Goal: Transaction & Acquisition: Purchase product/service

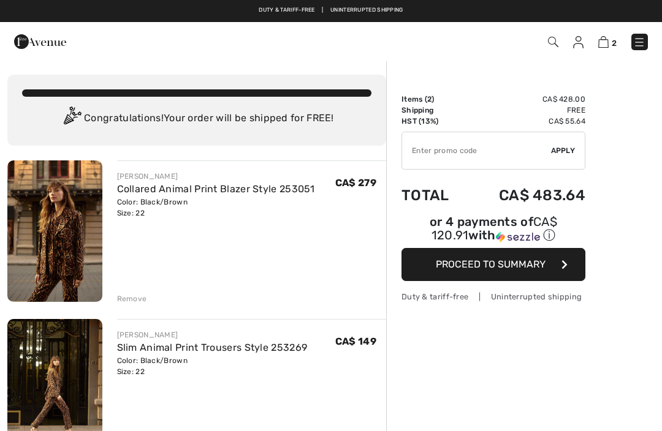
click at [639, 42] on img at bounding box center [639, 42] width 12 height 12
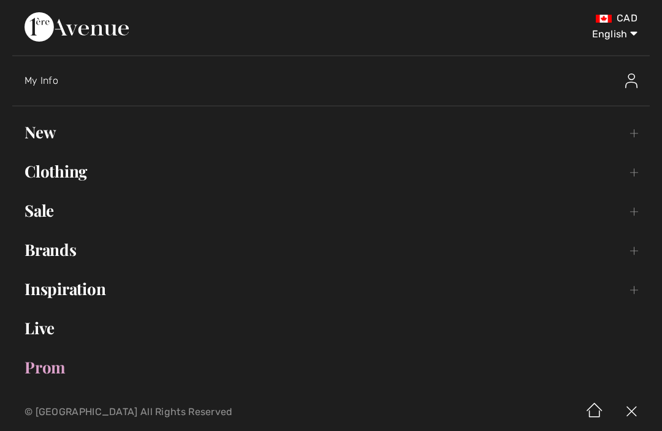
click at [628, 205] on link "Sale Toggle submenu" at bounding box center [330, 210] width 637 height 27
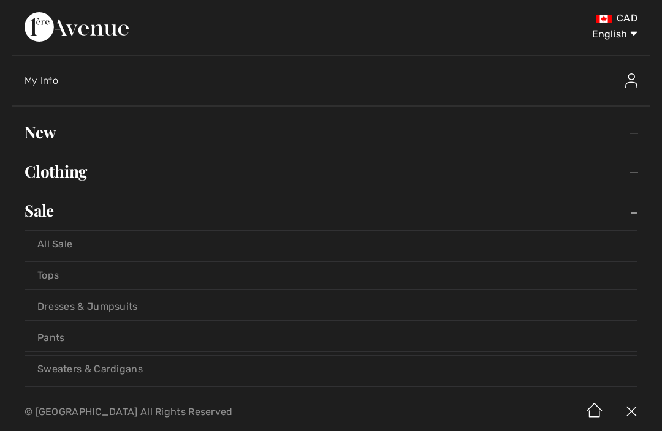
click at [594, 243] on link "All Sale" at bounding box center [331, 244] width 612 height 27
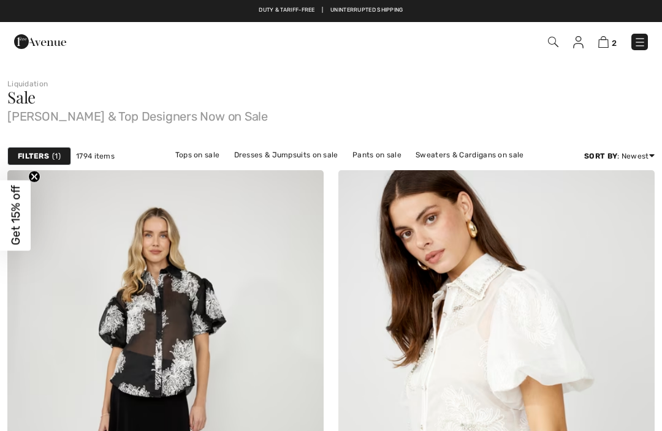
checkbox input "true"
click at [47, 151] on strong "Filters" at bounding box center [33, 156] width 31 height 11
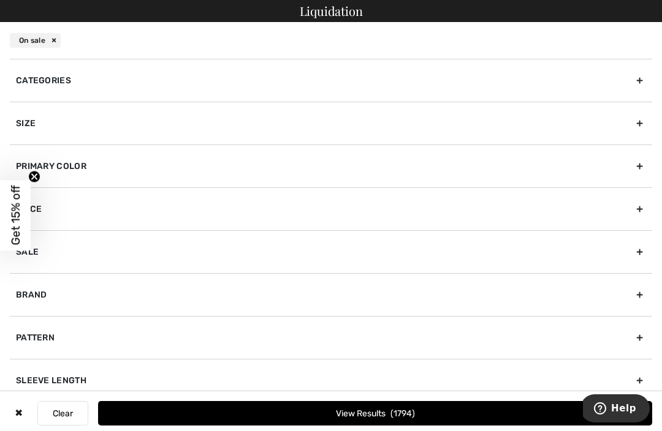
click at [223, 128] on div "Size" at bounding box center [331, 123] width 642 height 43
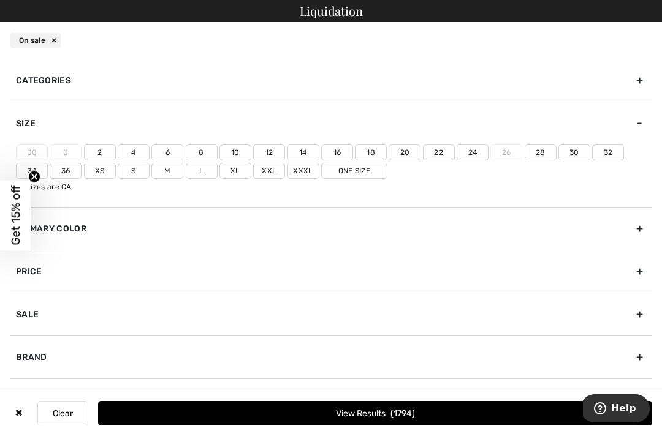
click at [439, 156] on label "22" at bounding box center [439, 153] width 32 height 16
click at [0, 0] on input"] "22" at bounding box center [0, 0] width 0 height 0
click at [474, 154] on label "24" at bounding box center [472, 153] width 32 height 16
click at [0, 0] on input"] "24" at bounding box center [0, 0] width 0 height 0
click at [311, 175] on label "Xxxl" at bounding box center [303, 171] width 32 height 16
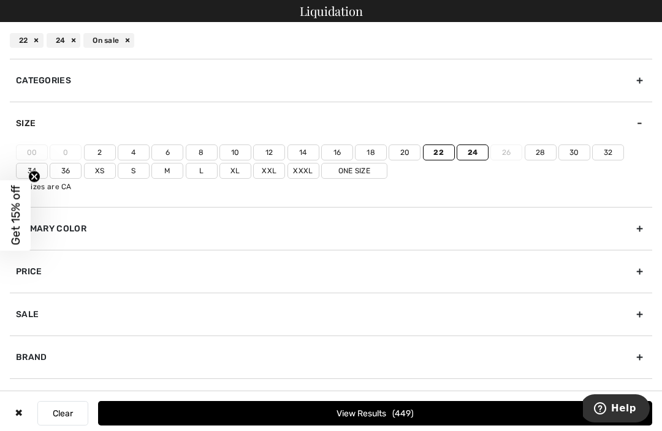
click at [0, 0] on input"] "Xxxl" at bounding box center [0, 0] width 0 height 0
click at [456, 408] on button "View Results 453" at bounding box center [375, 413] width 554 height 25
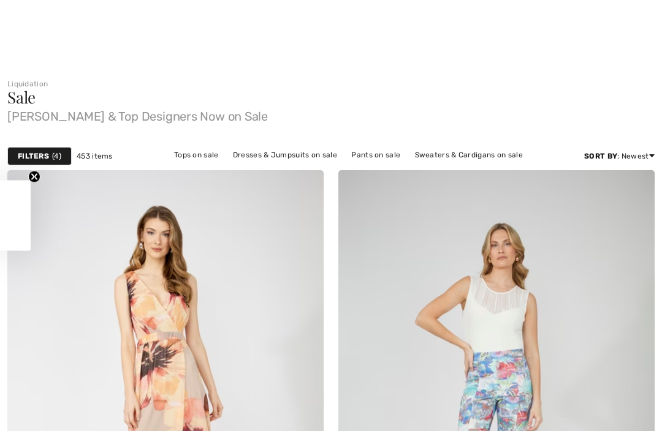
checkbox input "true"
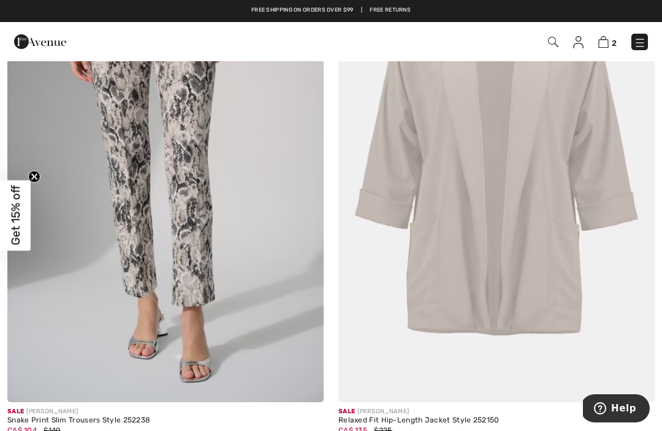
scroll to position [1829, 0]
click at [233, 261] on img at bounding box center [165, 166] width 316 height 474
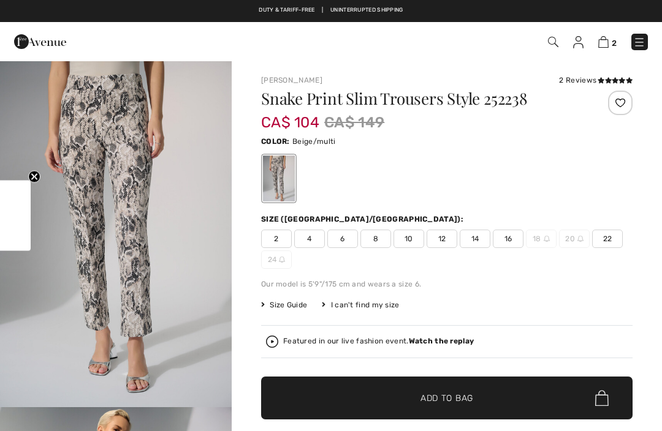
checkbox input "true"
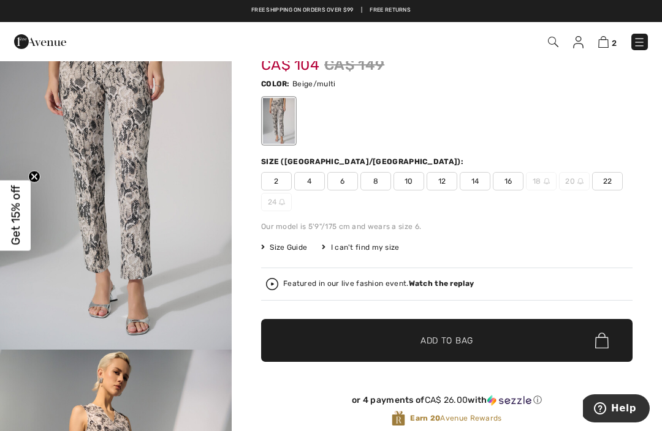
scroll to position [44, 0]
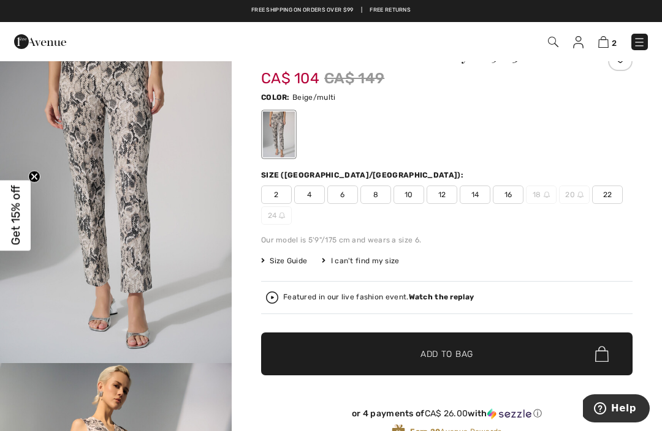
click at [615, 188] on span "22" at bounding box center [607, 195] width 31 height 18
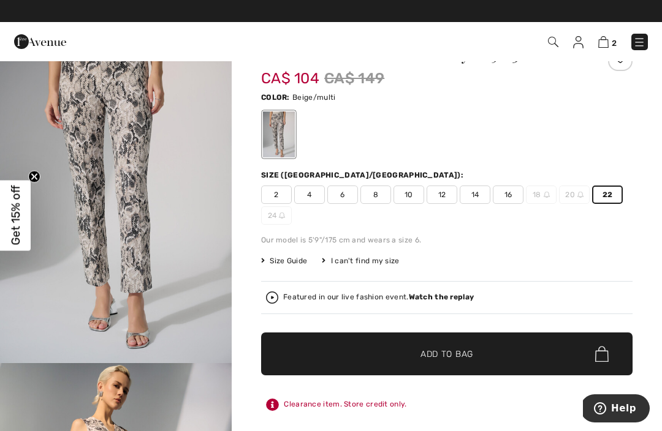
click at [550, 350] on span "✔ Added to Bag Add to Bag" at bounding box center [446, 354] width 371 height 43
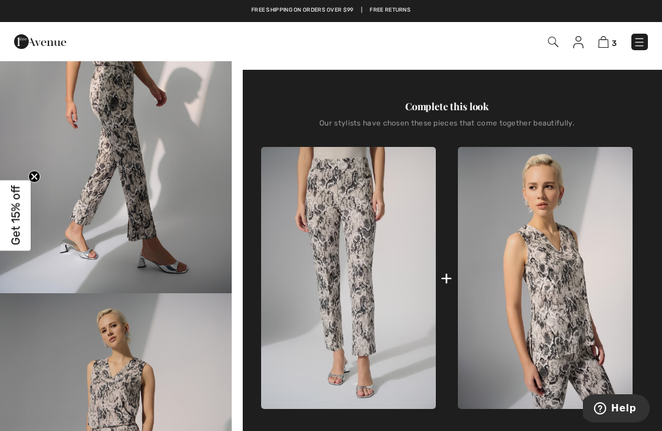
scroll to position [464, 0]
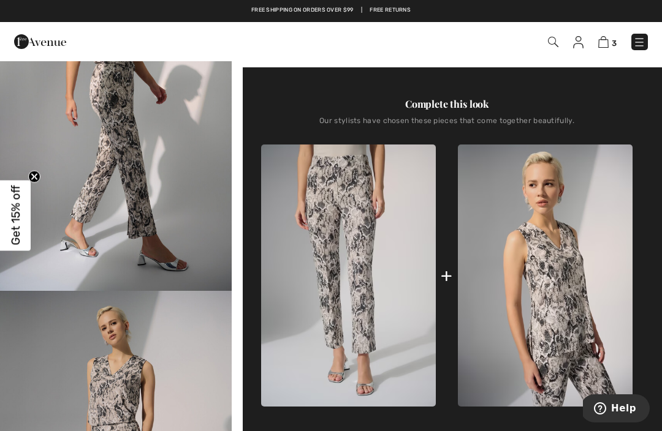
click at [578, 323] on img at bounding box center [545, 276] width 175 height 262
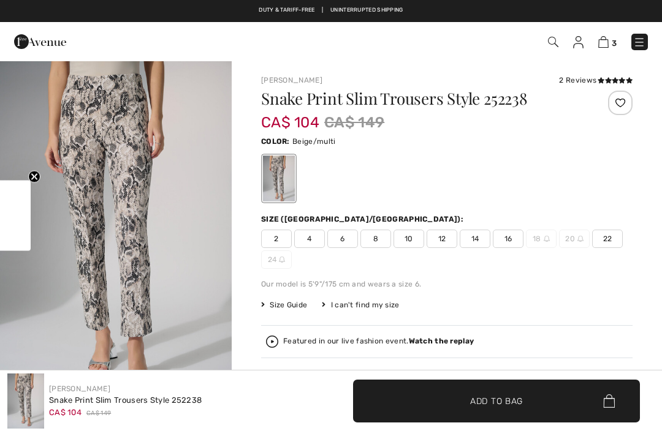
checkbox input "true"
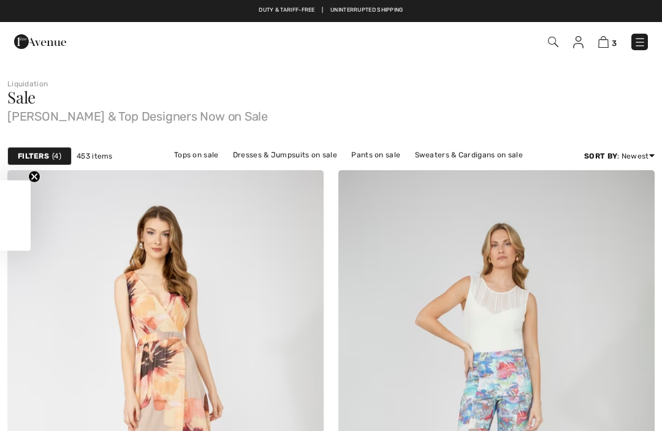
checkbox input "true"
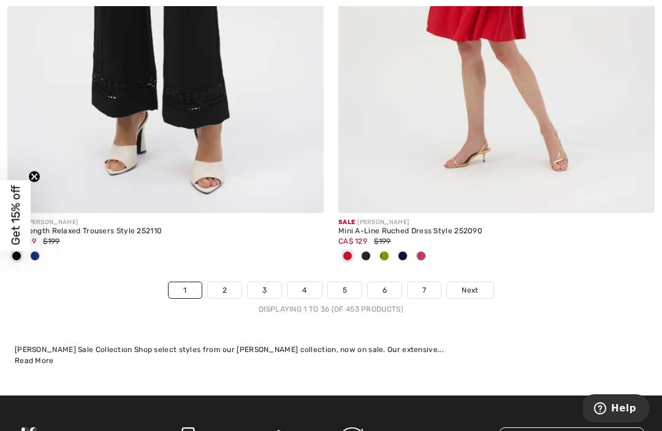
scroll to position [9863, 0]
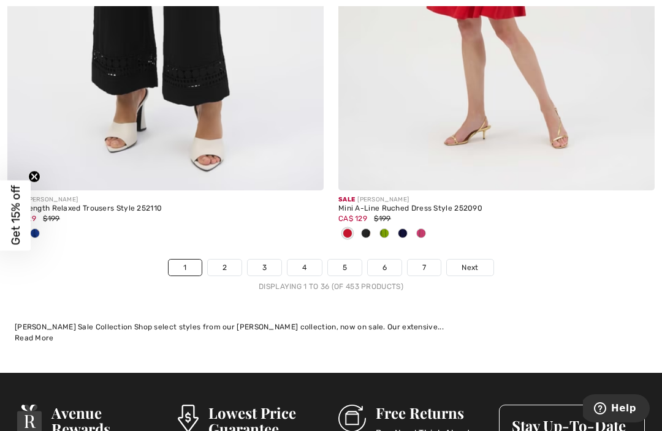
click at [477, 263] on span "Next" at bounding box center [469, 267] width 17 height 11
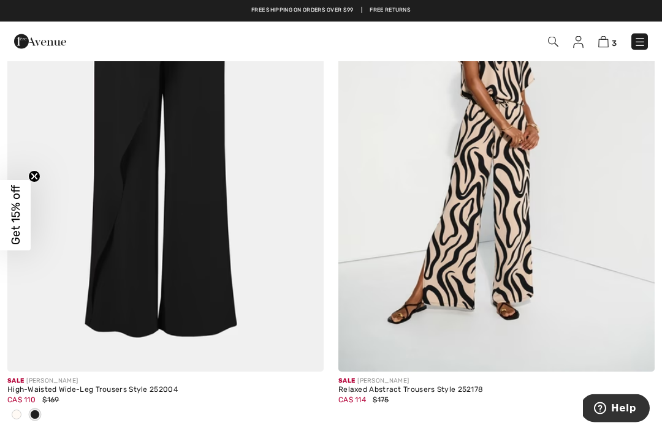
scroll to position [8979, 0]
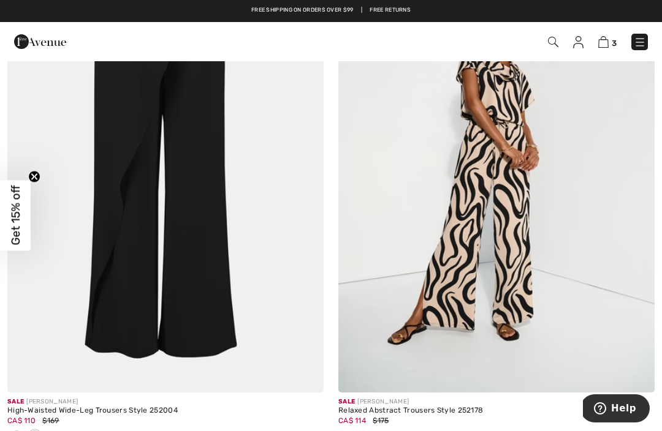
click at [202, 216] on img at bounding box center [165, 156] width 316 height 474
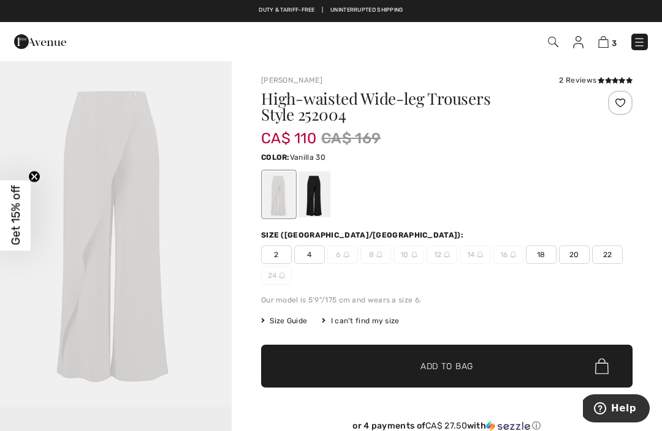
click at [325, 191] on div at bounding box center [314, 195] width 32 height 46
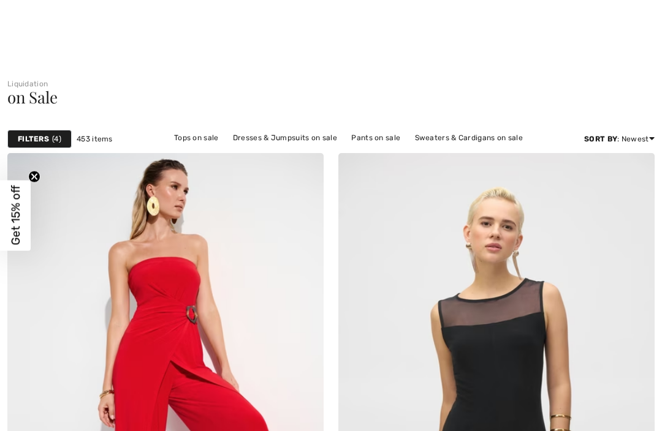
checkbox input "true"
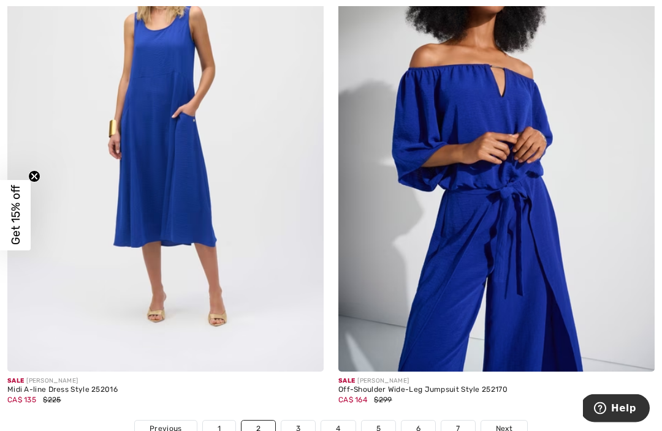
scroll to position [9543, 0]
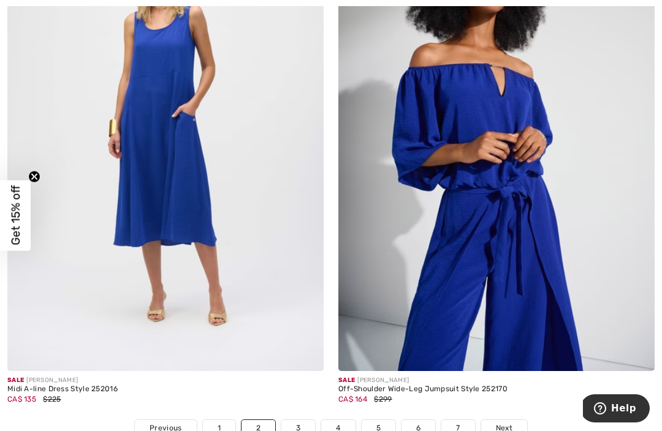
click at [513, 423] on link "Next" at bounding box center [504, 428] width 46 height 16
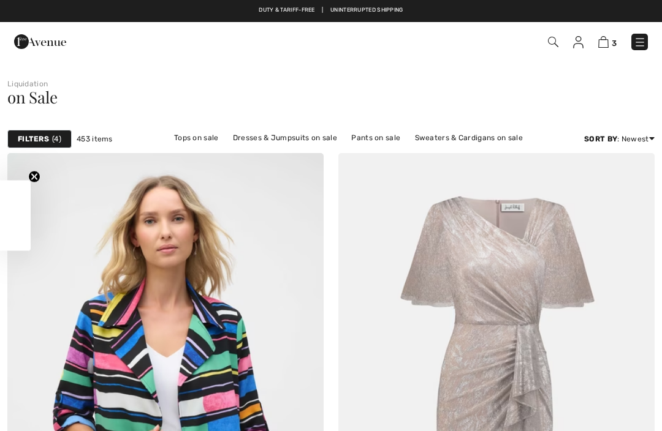
checkbox input "true"
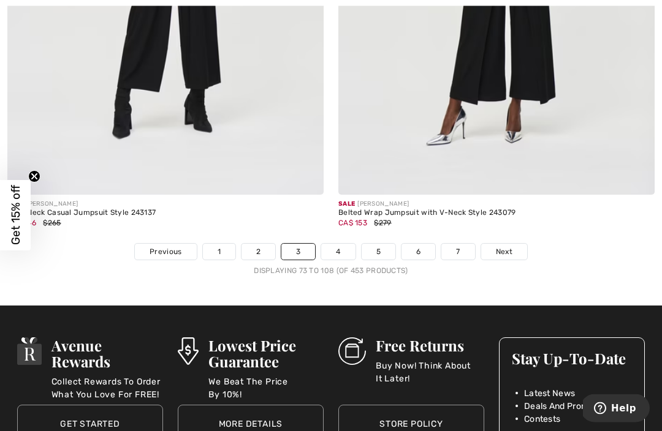
scroll to position [9720, 0]
click at [513, 244] on link "Next" at bounding box center [504, 252] width 46 height 16
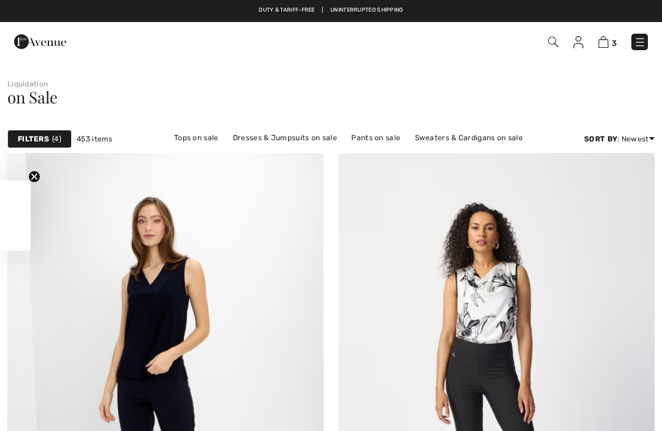
checkbox input "true"
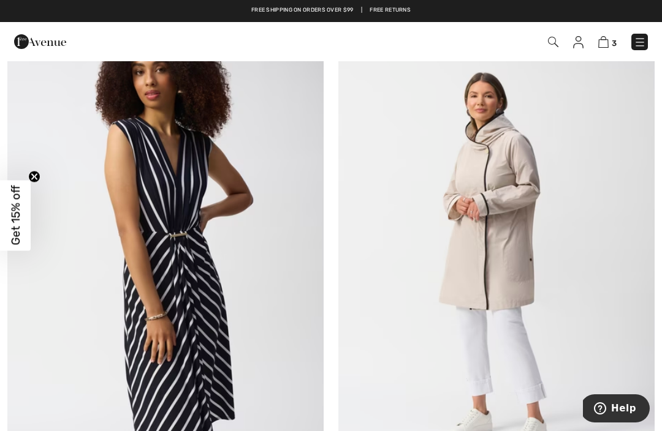
scroll to position [9055, 0]
click at [597, 312] on img at bounding box center [496, 262] width 316 height 474
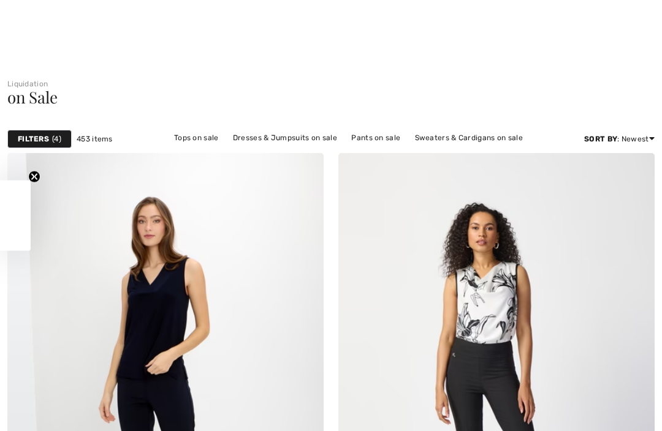
checkbox input "true"
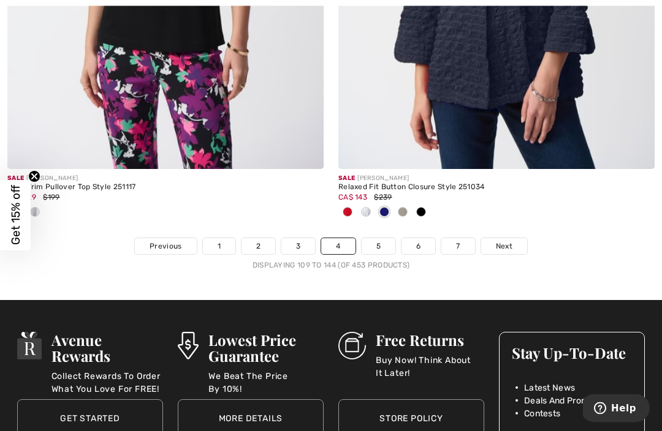
scroll to position [9927, 0]
click at [511, 241] on span "Next" at bounding box center [504, 246] width 17 height 11
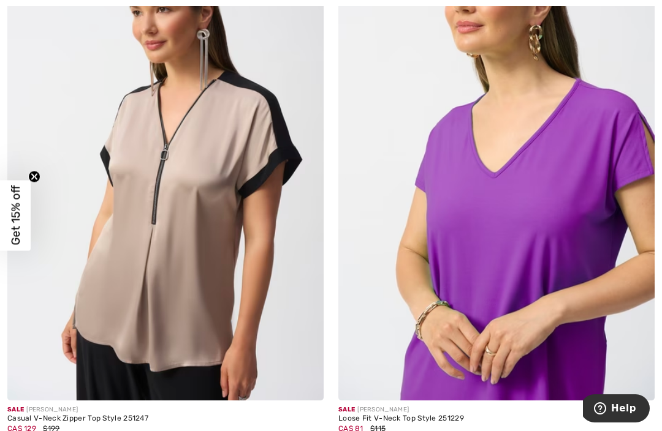
scroll to position [2941, 0]
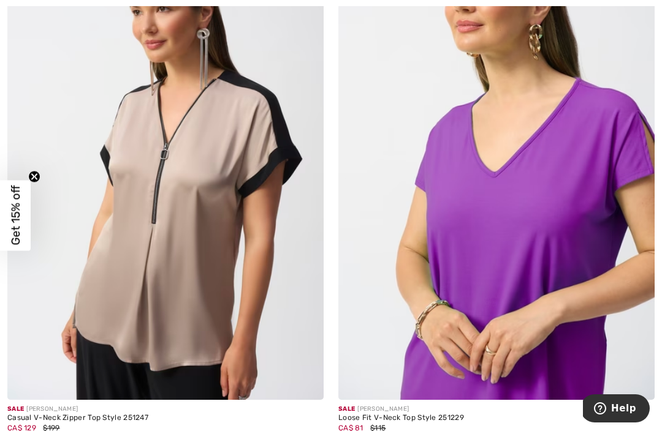
click at [229, 264] on img at bounding box center [165, 163] width 316 height 474
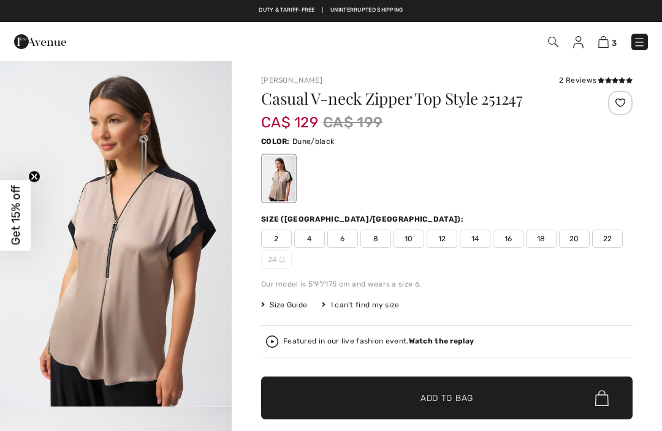
checkbox input "true"
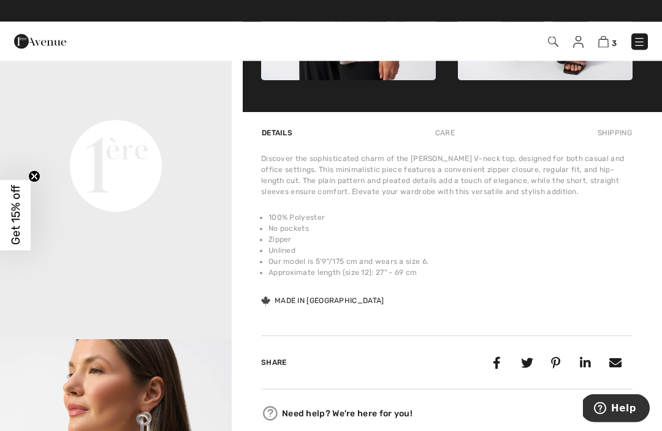
scroll to position [763, 0]
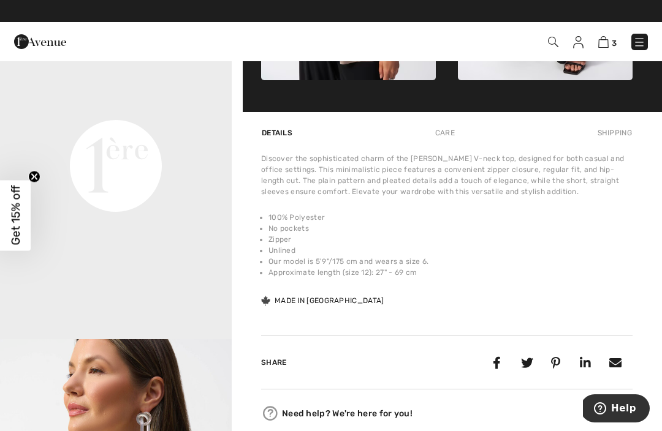
click at [113, 108] on video "Your browser does not support the video tag." at bounding box center [116, 50] width 232 height 116
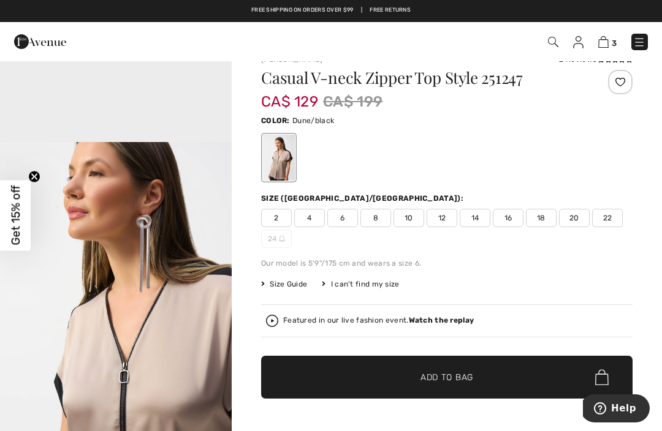
scroll to position [16, 0]
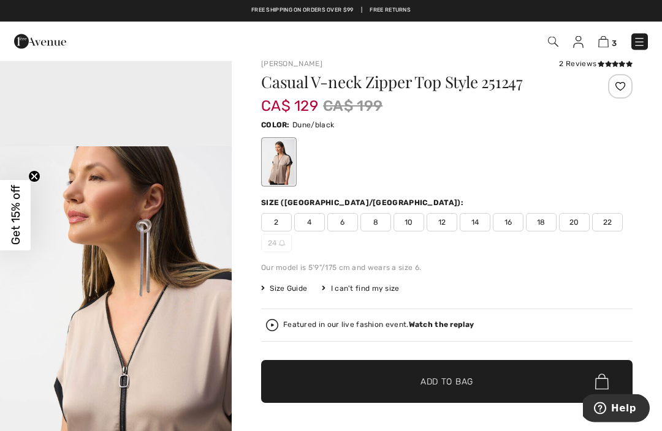
click at [622, 215] on span "22" at bounding box center [607, 223] width 31 height 18
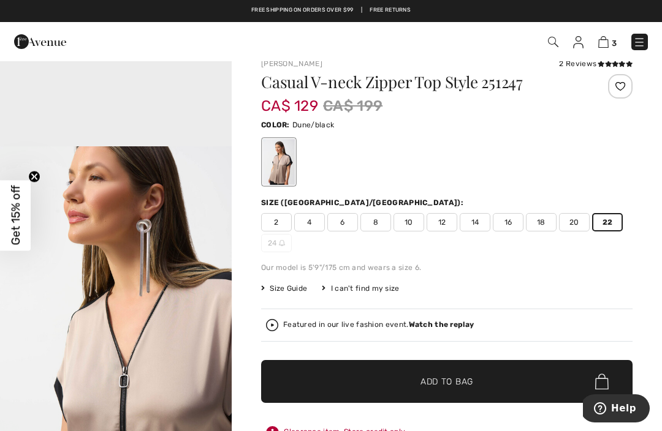
click at [548, 381] on span "✔ Added to Bag Add to Bag" at bounding box center [446, 381] width 371 height 43
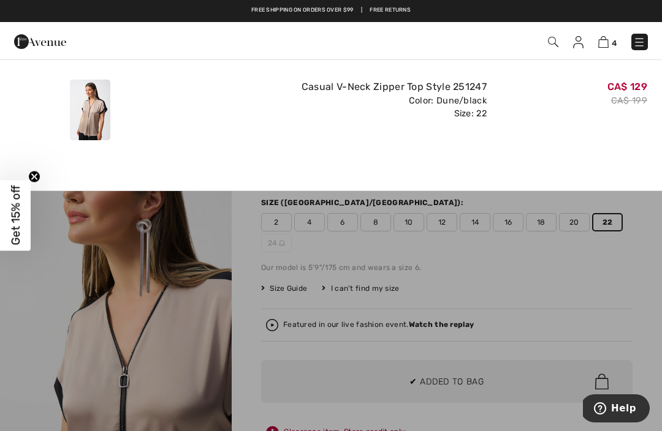
scroll to position [0, 0]
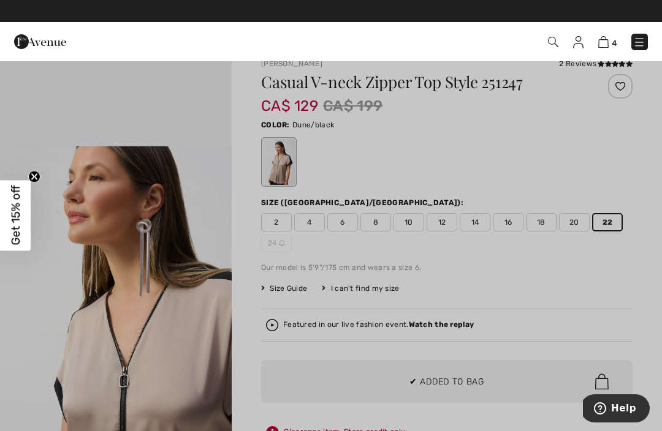
click at [589, 290] on div at bounding box center [331, 215] width 662 height 431
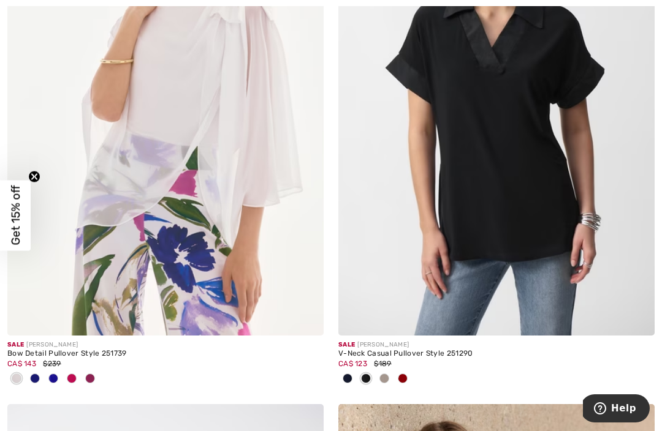
scroll to position [9119, 0]
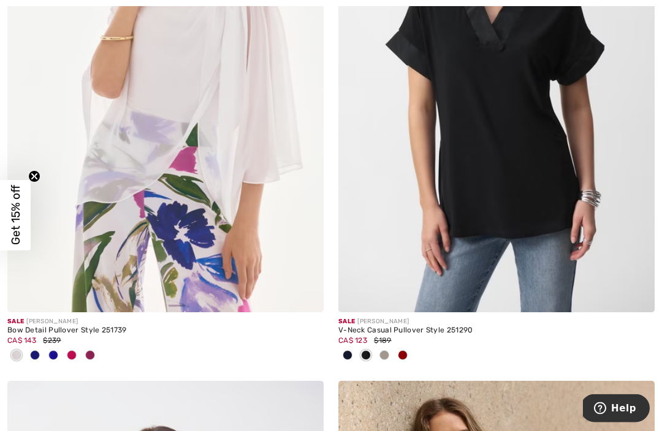
click at [390, 347] on div at bounding box center [384, 357] width 18 height 20
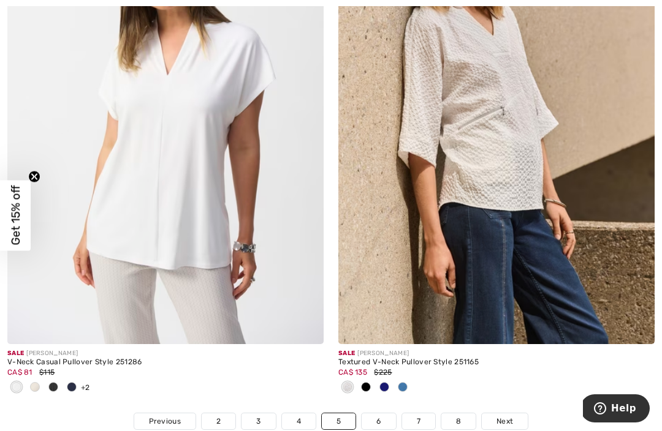
scroll to position [9645, 0]
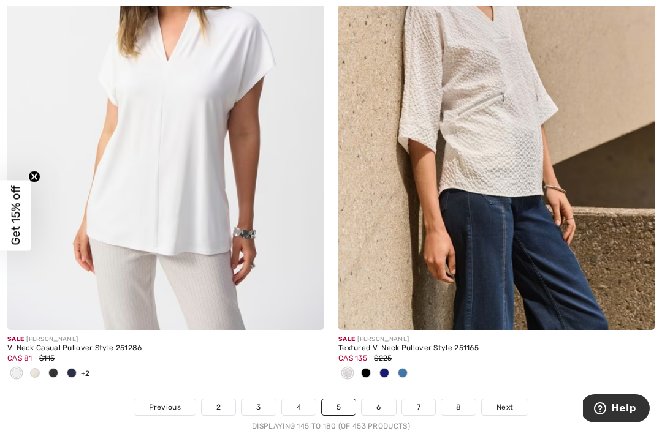
click at [287, 221] on img at bounding box center [165, 93] width 316 height 474
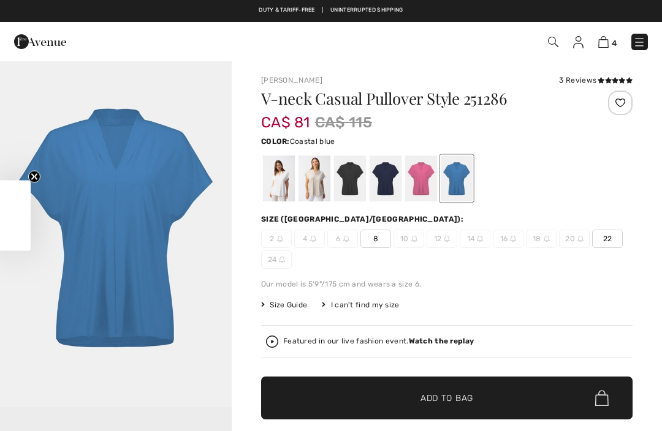
click at [320, 176] on div at bounding box center [314, 179] width 32 height 46
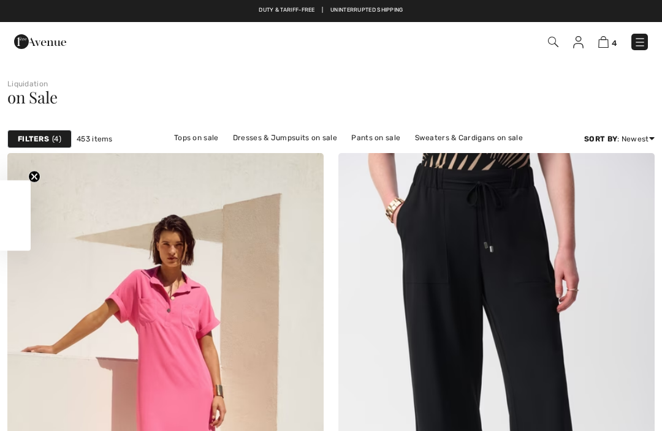
checkbox input "true"
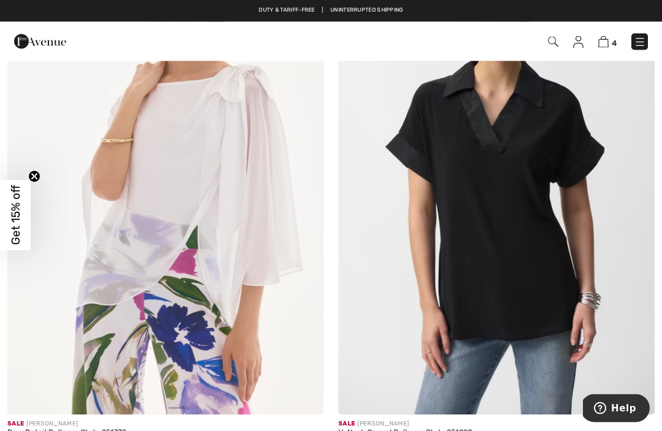
scroll to position [9018, 0]
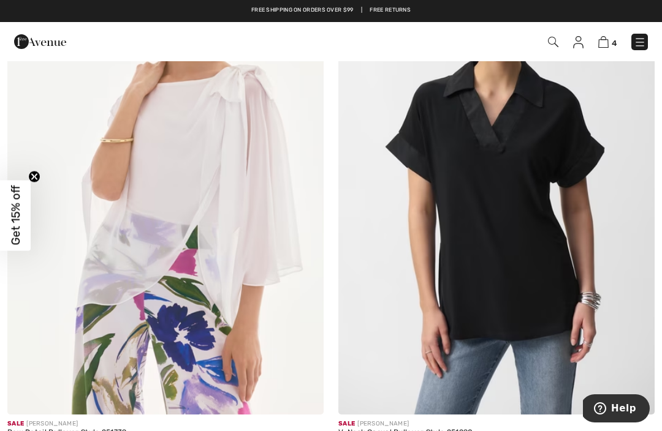
click at [534, 218] on img at bounding box center [496, 178] width 316 height 474
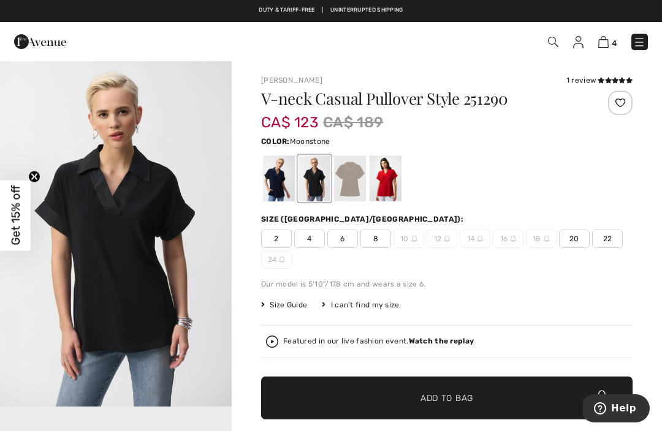
click at [352, 178] on div at bounding box center [350, 179] width 32 height 46
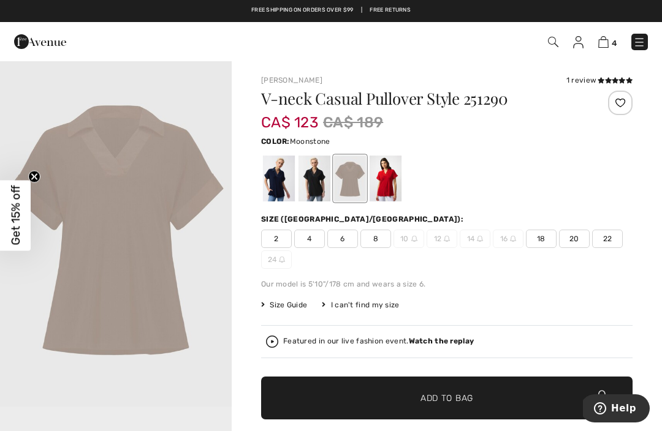
click at [615, 233] on span "22" at bounding box center [607, 239] width 31 height 18
click at [517, 387] on span "✔ Added to Bag Add to Bag" at bounding box center [446, 398] width 371 height 43
click at [592, 240] on span "22" at bounding box center [607, 239] width 31 height 18
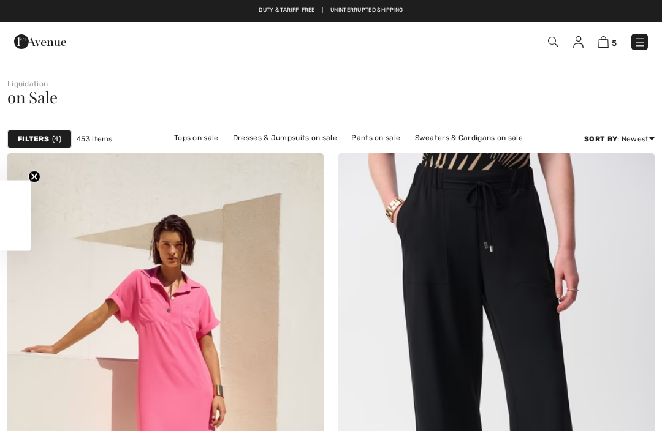
checkbox input "true"
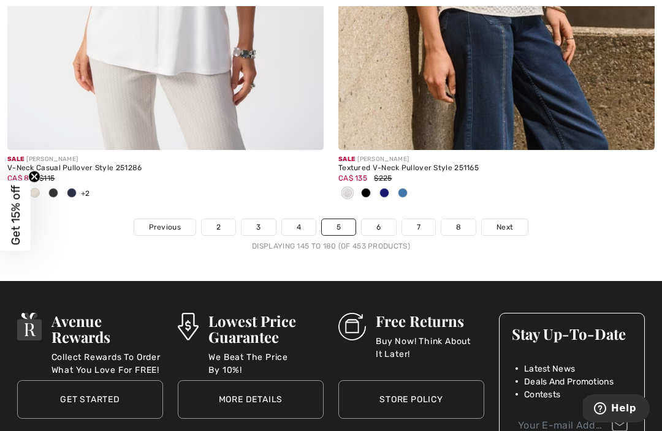
scroll to position [9831, 0]
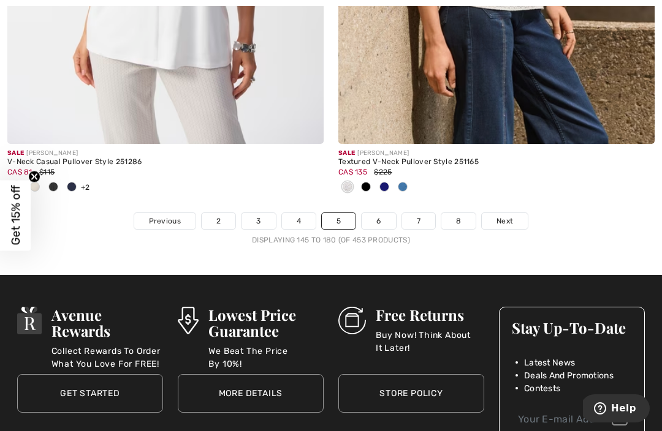
click at [512, 216] on span "Next" at bounding box center [504, 221] width 17 height 11
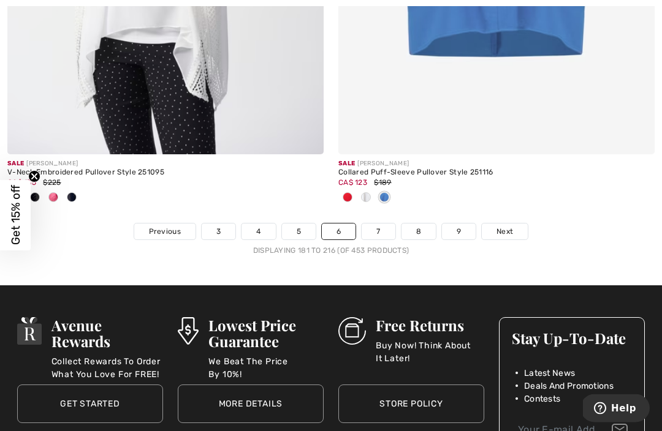
scroll to position [9882, 0]
click at [513, 226] on span "Next" at bounding box center [504, 231] width 17 height 11
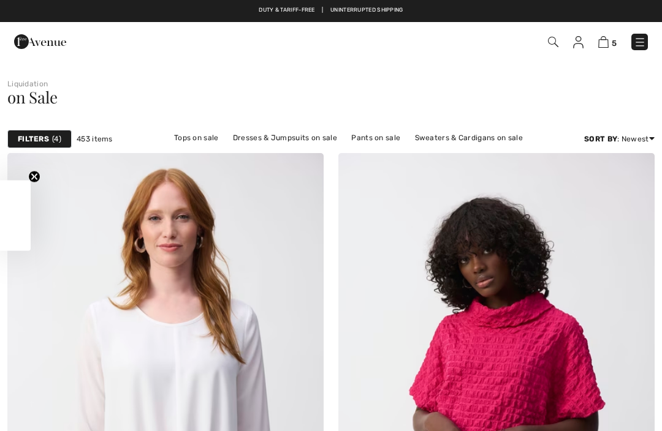
checkbox input "true"
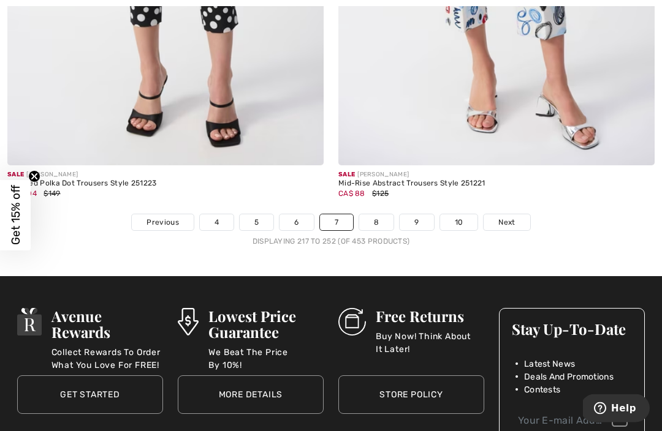
scroll to position [9790, 0]
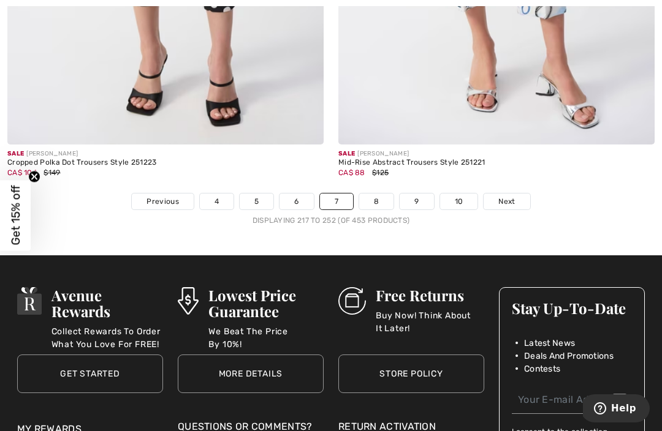
click at [519, 195] on link "Next" at bounding box center [506, 202] width 46 height 16
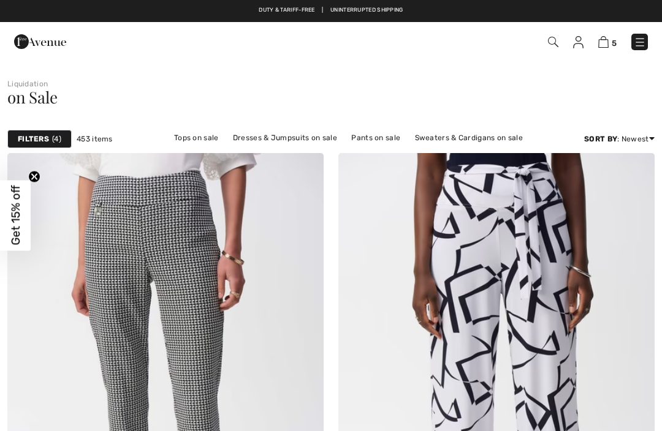
checkbox input "true"
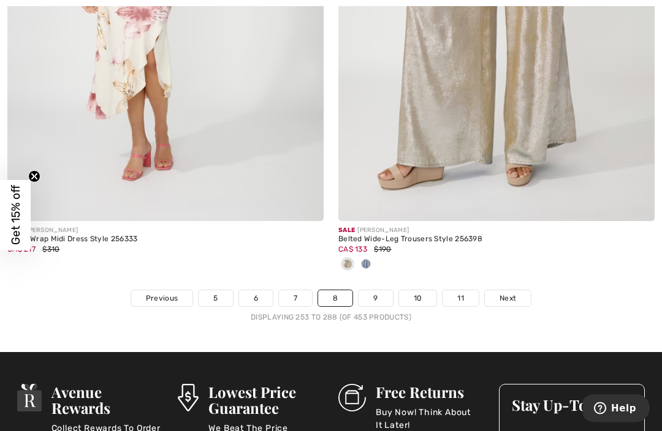
scroll to position [9754, 0]
click at [520, 290] on link "Next" at bounding box center [508, 298] width 46 height 16
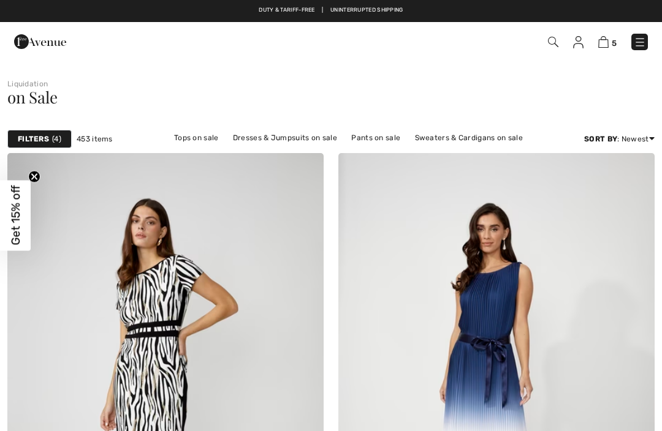
checkbox input "true"
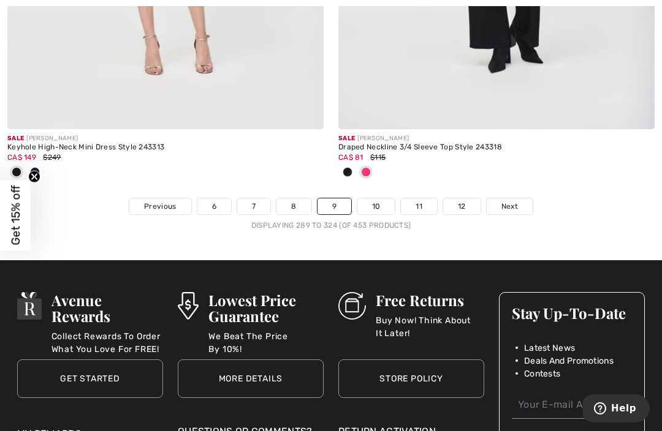
scroll to position [9820, 0]
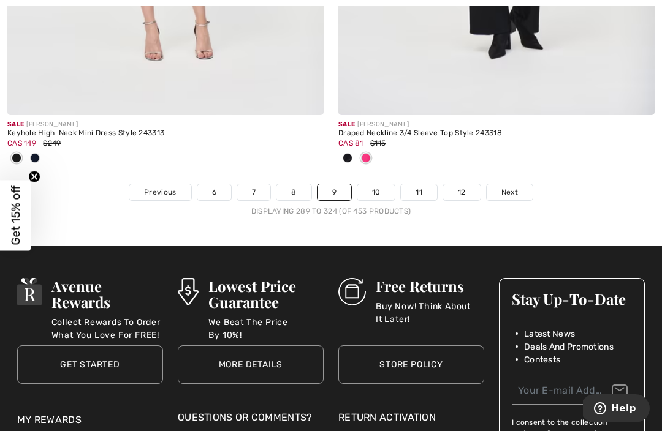
click at [516, 190] on link "Next" at bounding box center [510, 192] width 46 height 16
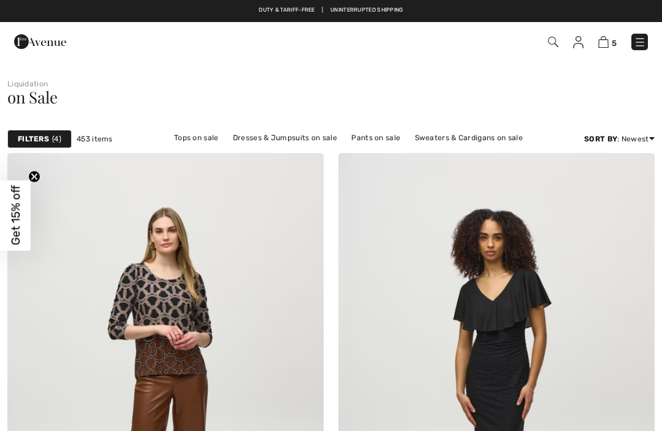
checkbox input "true"
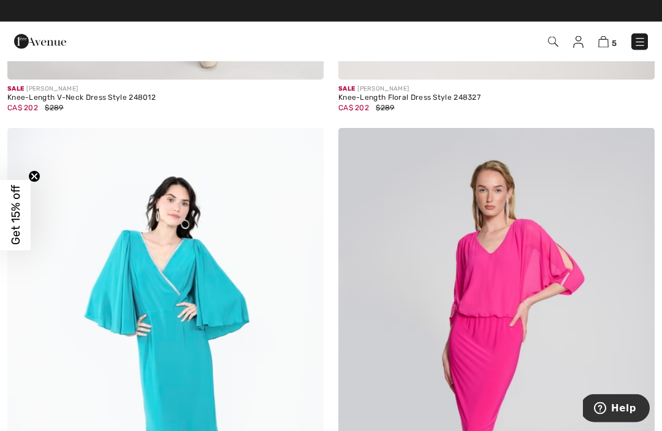
scroll to position [9312, 0]
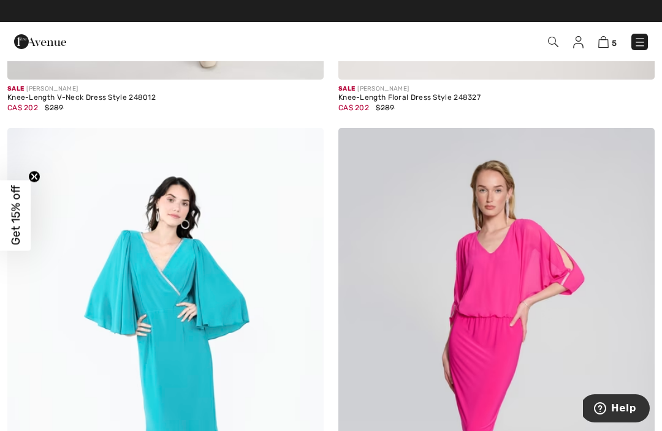
click at [602, 42] on img at bounding box center [603, 42] width 10 height 12
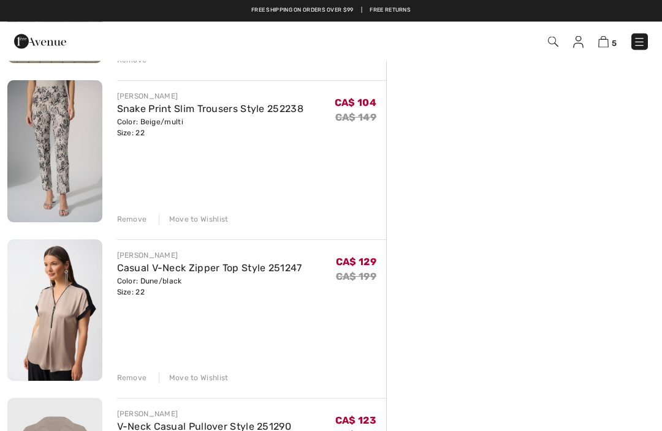
scroll to position [395, 0]
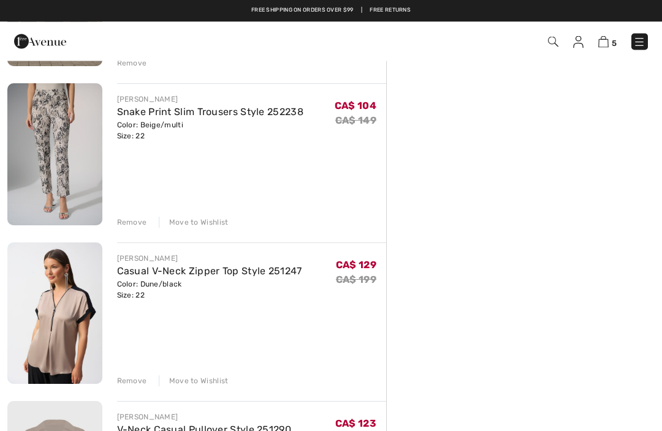
click at [78, 178] on img at bounding box center [54, 155] width 95 height 142
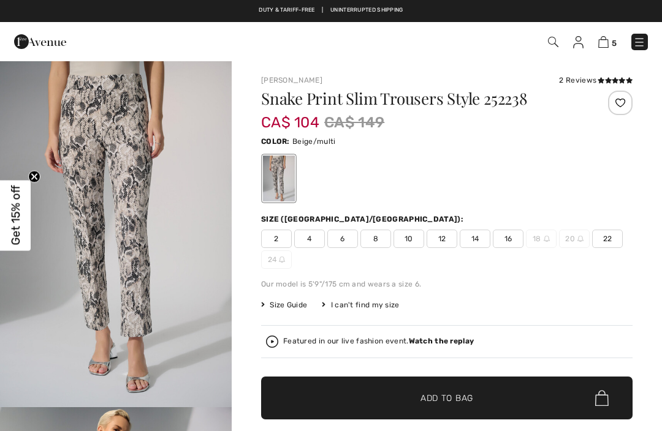
checkbox input "true"
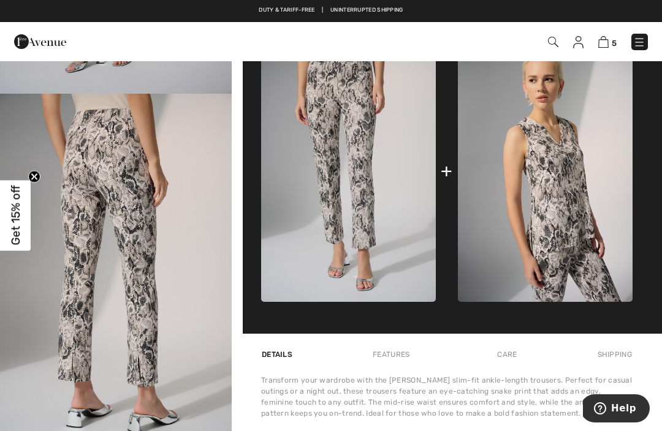
scroll to position [478, 0]
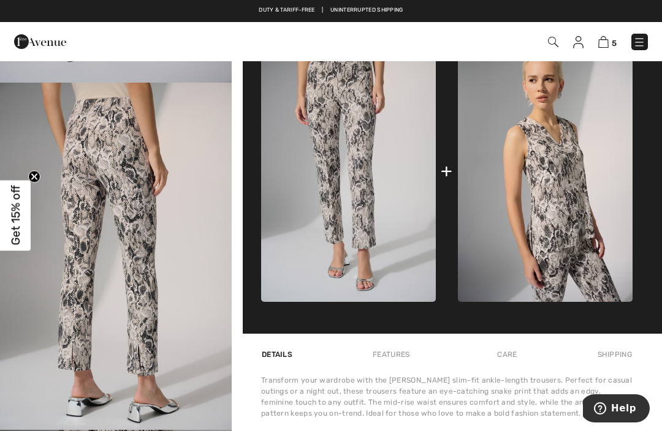
click at [187, 279] on img "4 / 5" at bounding box center [116, 256] width 232 height 347
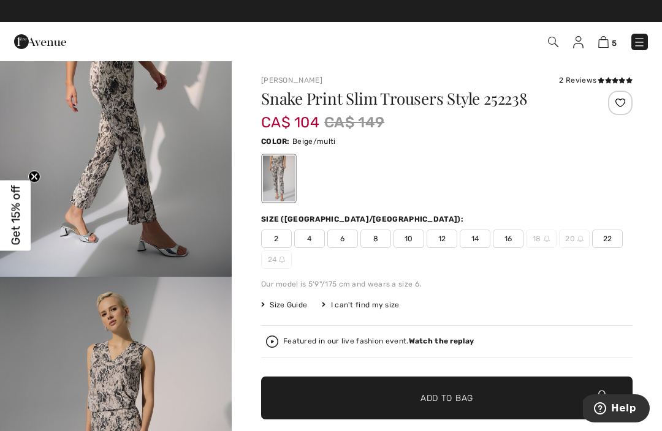
click at [604, 47] on img at bounding box center [603, 42] width 10 height 12
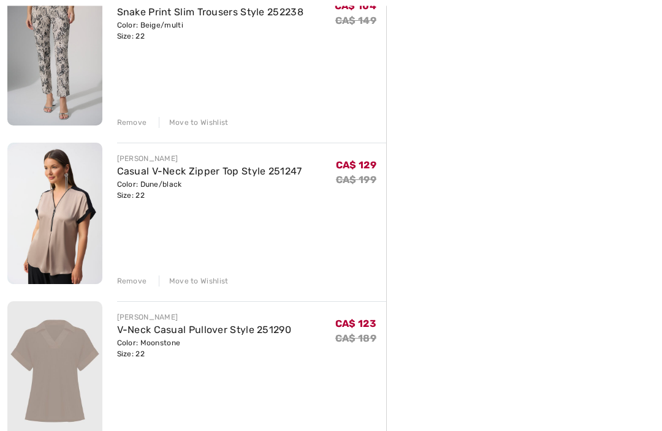
scroll to position [511, 0]
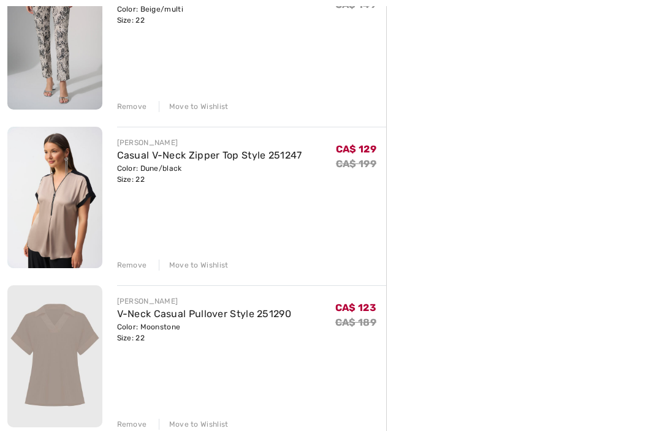
click at [135, 427] on div "Remove" at bounding box center [132, 424] width 30 height 11
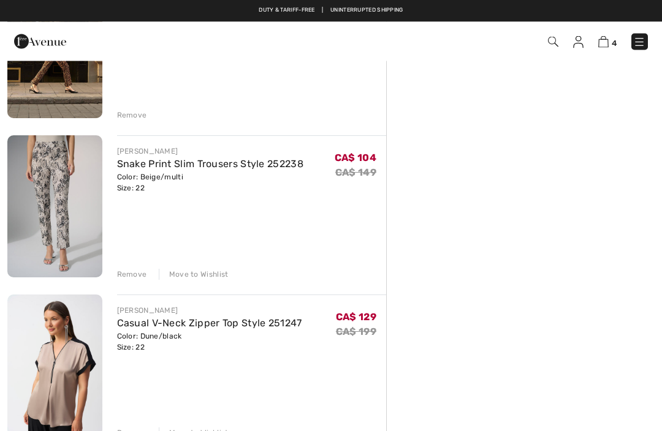
scroll to position [343, 0]
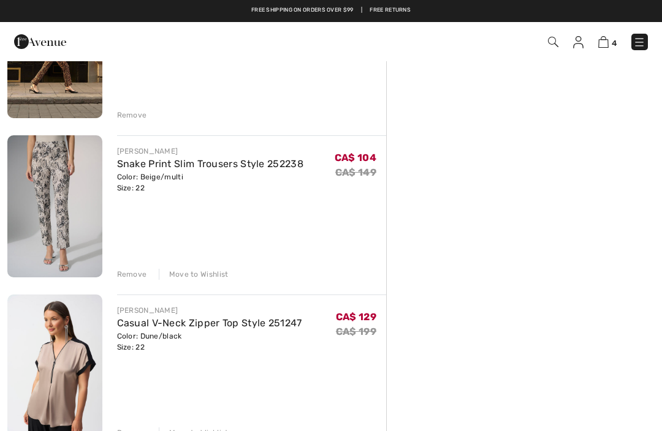
click at [74, 362] on img at bounding box center [54, 366] width 95 height 142
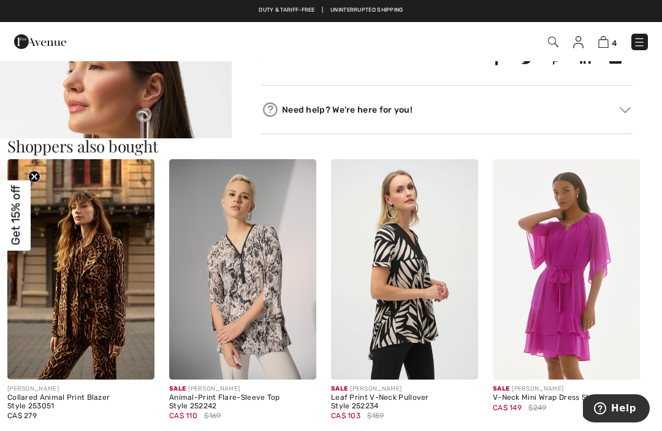
scroll to position [1072, 0]
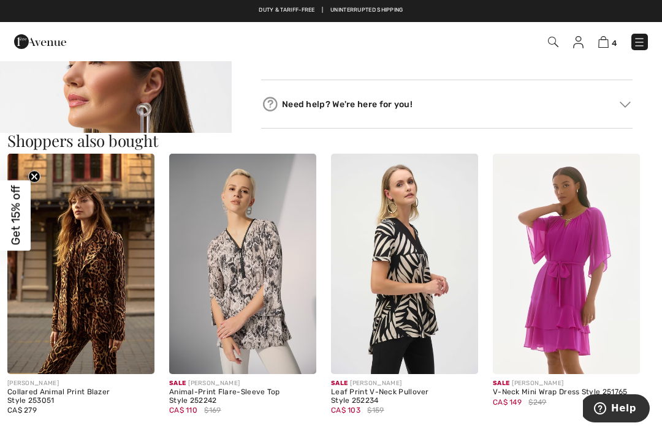
click at [298, 327] on img at bounding box center [242, 264] width 147 height 221
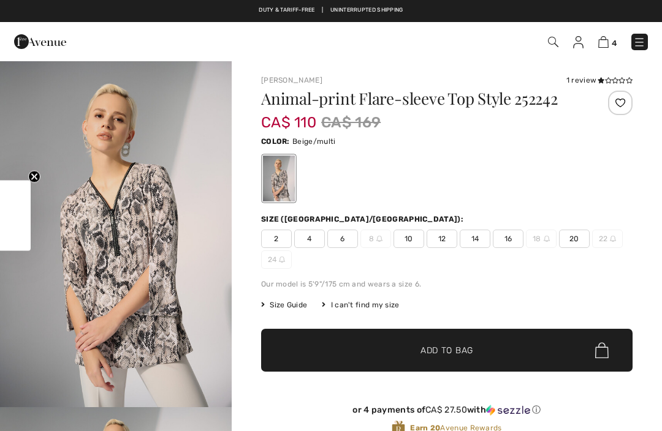
checkbox input "true"
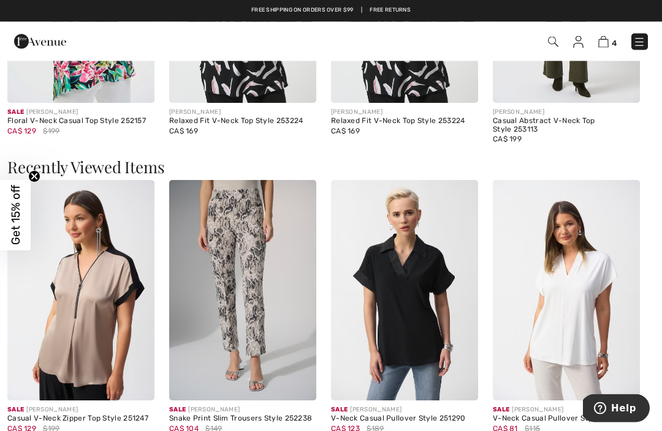
scroll to position [1203, 0]
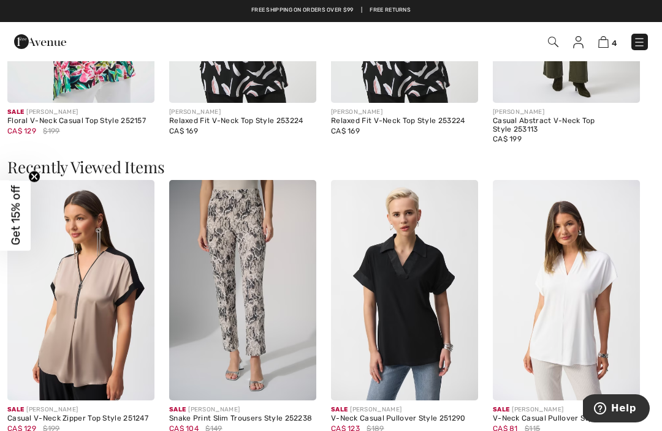
click at [287, 345] on img at bounding box center [242, 290] width 147 height 221
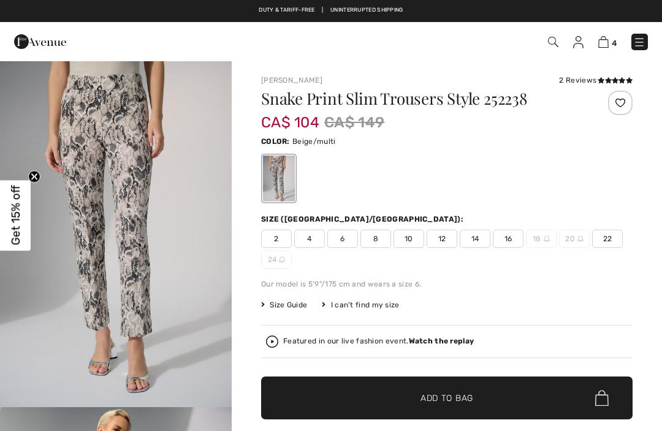
checkbox input "true"
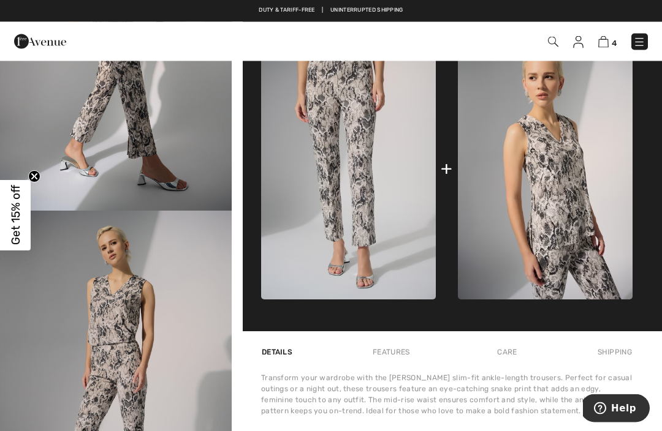
scroll to position [544, 0]
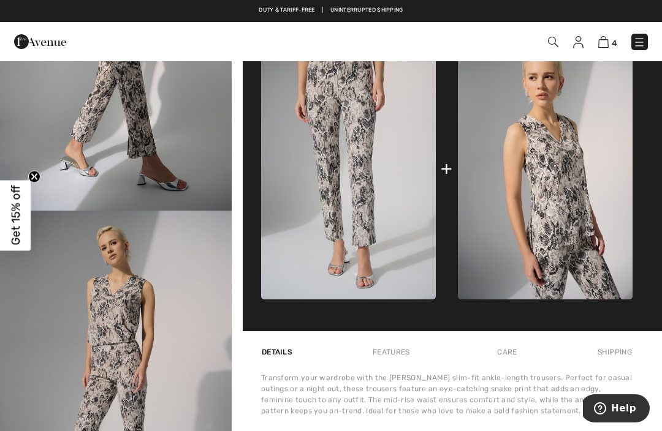
click at [573, 206] on img at bounding box center [545, 168] width 175 height 262
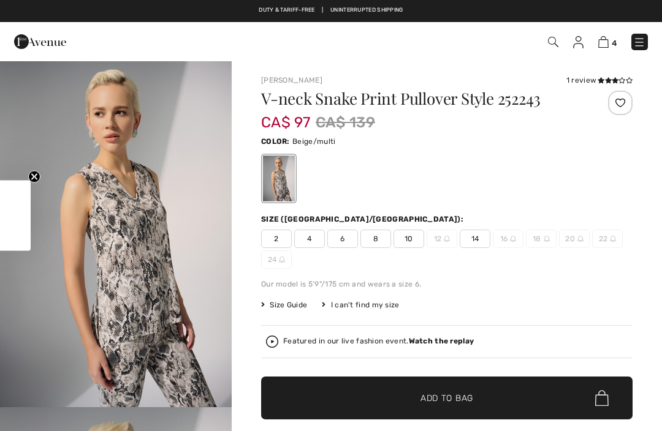
checkbox input "true"
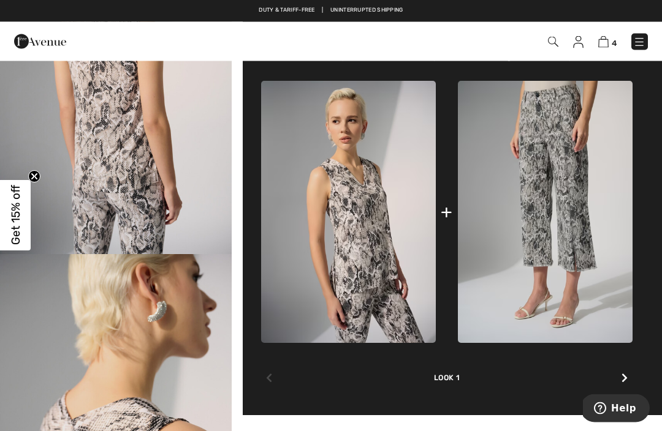
scroll to position [500, 0]
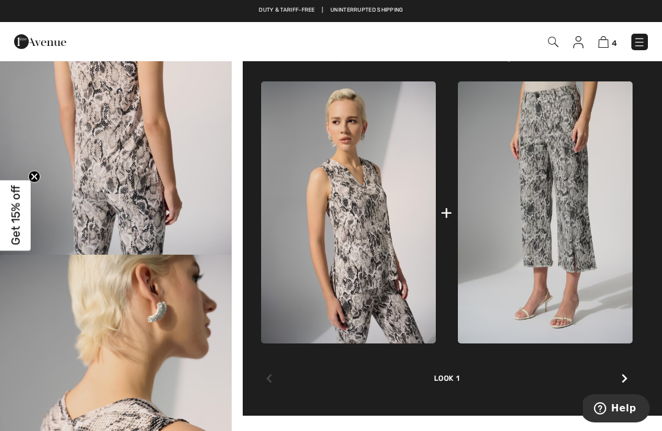
click at [626, 379] on icon at bounding box center [624, 379] width 6 height 10
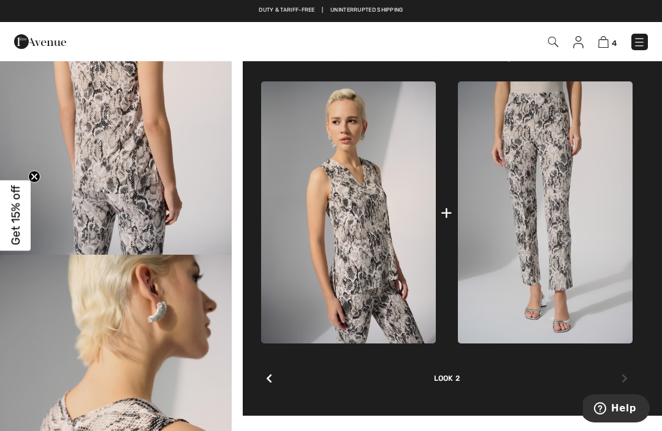
click at [270, 395] on div "Complete this look Our stylists have chosen these pieces that come together bea…" at bounding box center [446, 210] width 371 height 412
click at [280, 376] on div "Look 2" at bounding box center [446, 364] width 371 height 40
click at [265, 383] on div at bounding box center [269, 379] width 16 height 25
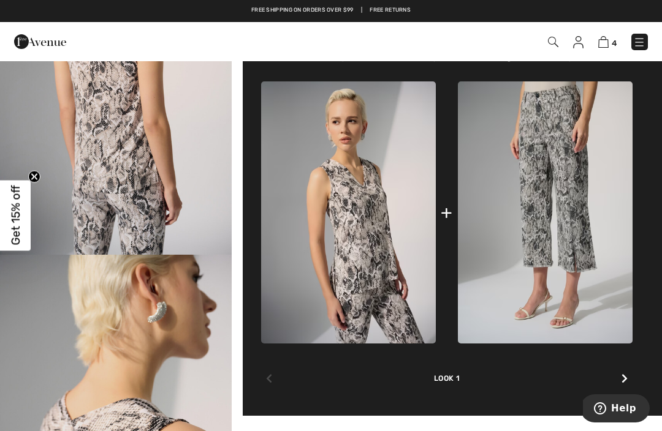
click at [553, 249] on img at bounding box center [545, 212] width 175 height 262
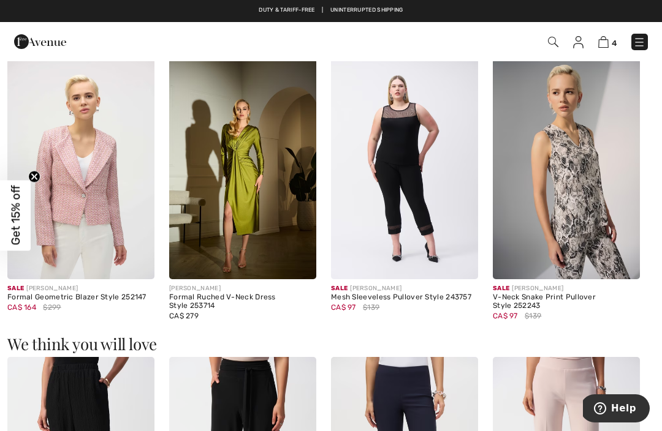
scroll to position [1102, 0]
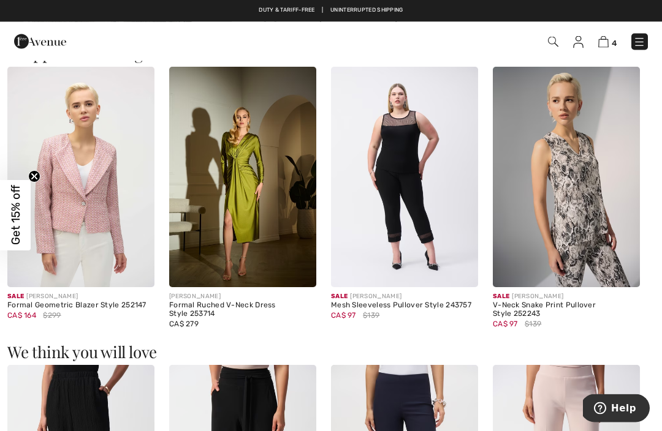
click at [611, 214] on img at bounding box center [566, 177] width 147 height 221
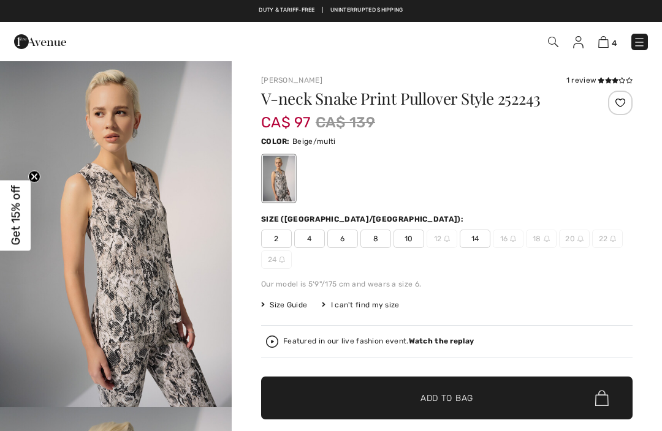
checkbox input "true"
click at [638, 40] on img at bounding box center [639, 42] width 12 height 12
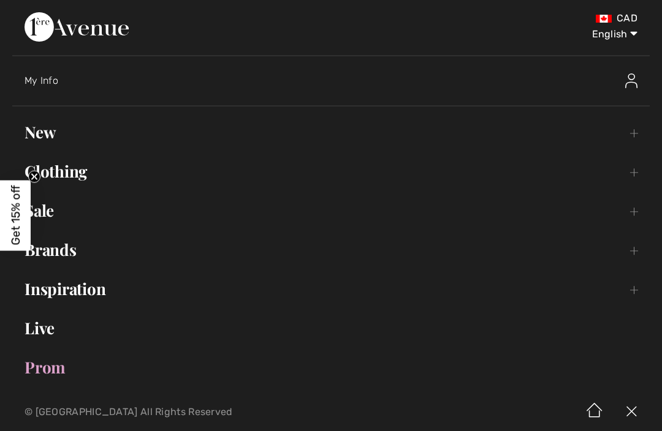
click at [488, 206] on link "Sale Toggle submenu" at bounding box center [330, 210] width 637 height 27
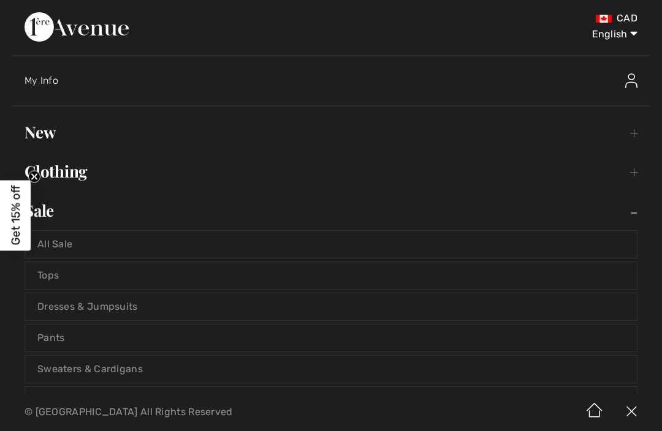
click at [444, 275] on link "Tops" at bounding box center [331, 275] width 612 height 27
click at [59, 270] on link "Tops" at bounding box center [331, 275] width 612 height 27
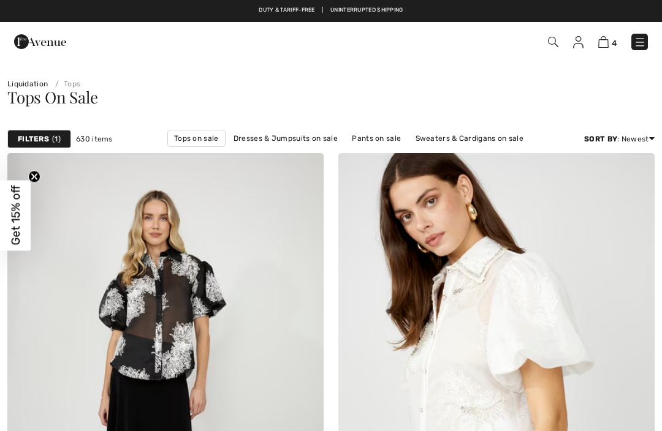
checkbox input "true"
click at [56, 135] on span "1" at bounding box center [56, 139] width 9 height 11
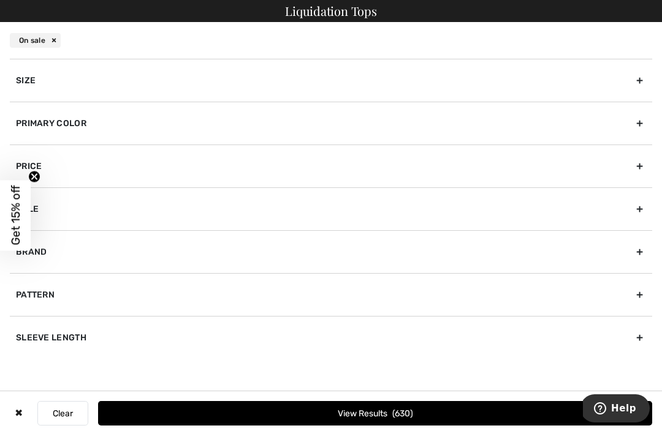
click at [319, 86] on div "Size" at bounding box center [331, 80] width 642 height 43
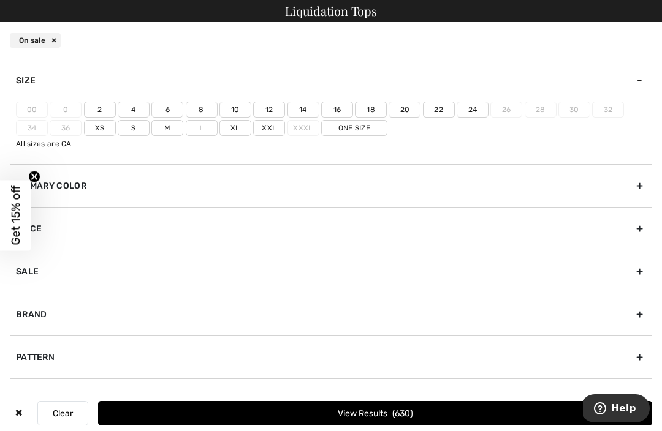
click at [440, 116] on label "22" at bounding box center [439, 110] width 32 height 16
click at [0, 0] on input"] "22" at bounding box center [0, 0] width 0 height 0
click at [475, 114] on label "24" at bounding box center [472, 110] width 32 height 16
click at [0, 0] on input"] "24" at bounding box center [0, 0] width 0 height 0
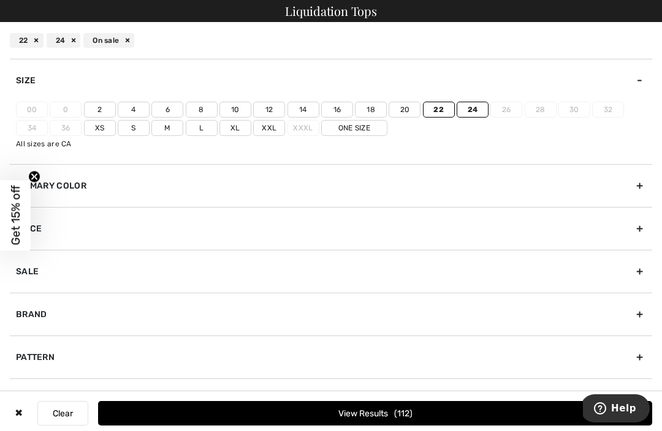
click at [373, 178] on div "Primary Color" at bounding box center [331, 185] width 642 height 43
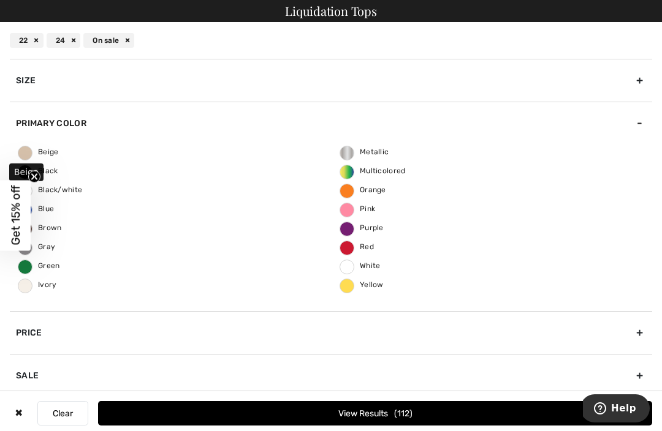
click at [32, 152] on span "Beige" at bounding box center [38, 152] width 40 height 9
click at [0, 0] on input "Beige" at bounding box center [0, 0] width 0 height 0
click at [407, 426] on button "View Results 16" at bounding box center [375, 413] width 554 height 25
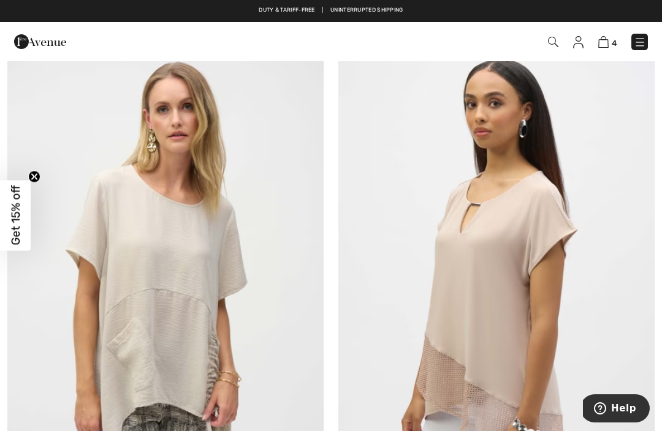
scroll to position [684, 0]
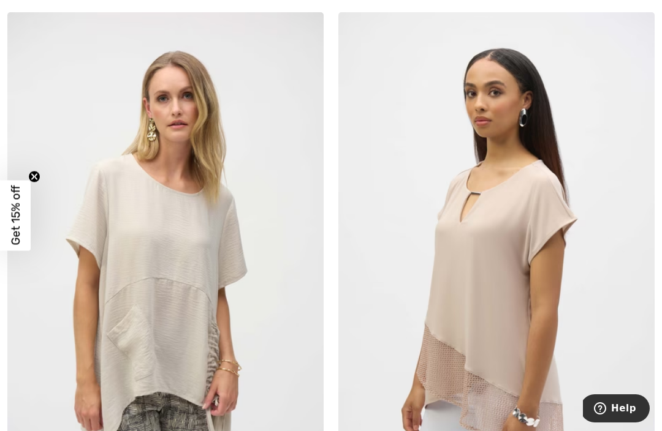
click at [284, 339] on img at bounding box center [165, 249] width 316 height 474
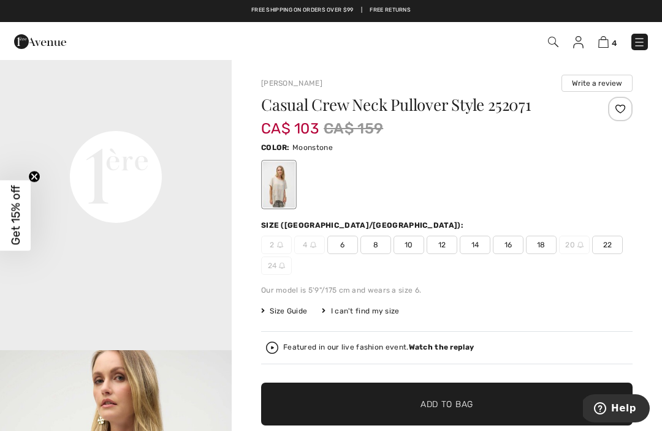
scroll to position [752, 0]
click at [124, 118] on video "Your browser does not support the video tag." at bounding box center [116, 60] width 232 height 116
click at [189, 118] on video "Your browser does not support the video tag." at bounding box center [116, 60] width 232 height 116
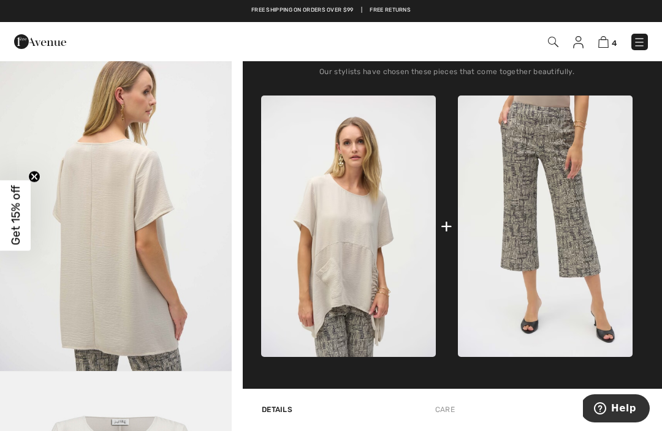
scroll to position [488, 0]
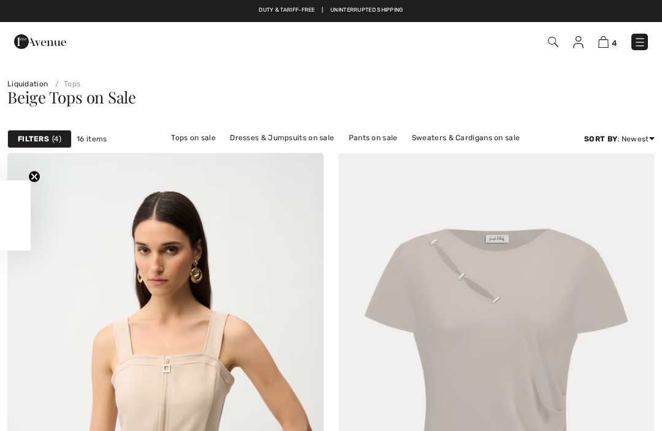
checkbox input "true"
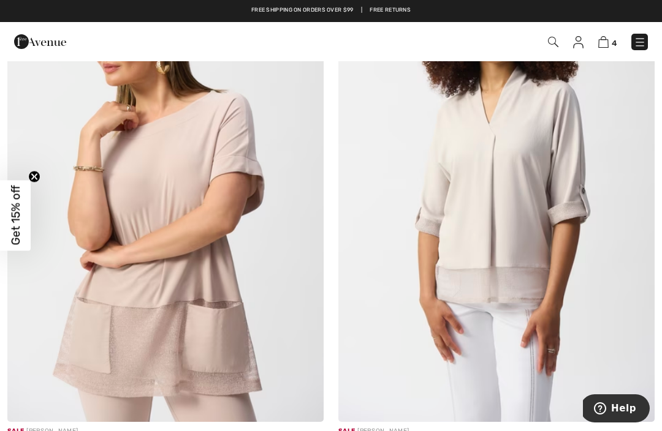
scroll to position [2914, 0]
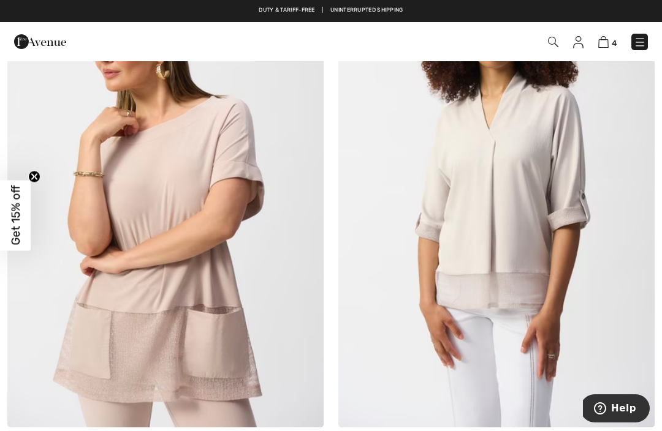
click at [229, 276] on img at bounding box center [165, 190] width 316 height 474
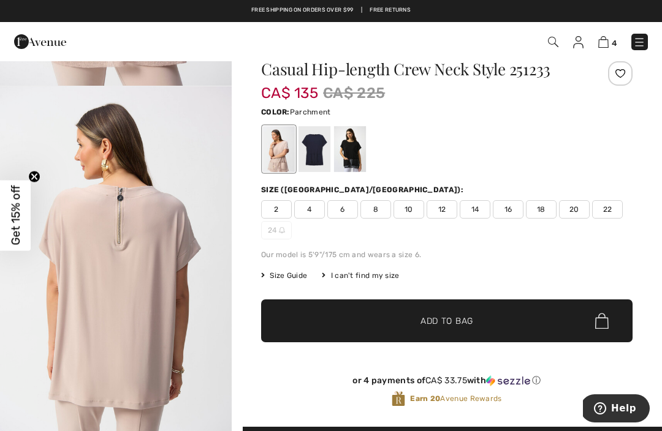
scroll to position [284, 0]
click at [164, 313] on img "2 / 6" at bounding box center [116, 261] width 232 height 347
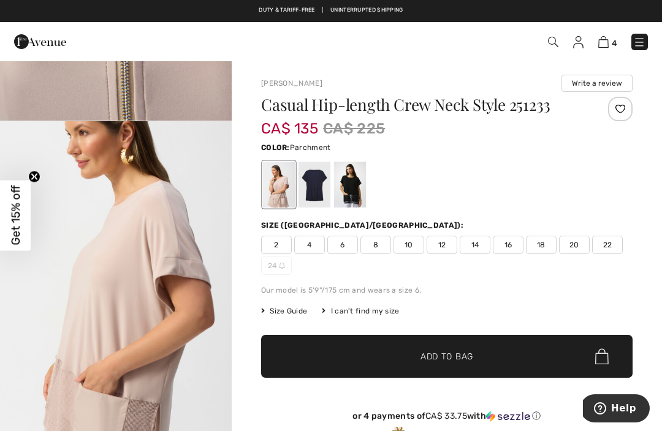
click at [323, 180] on div at bounding box center [314, 185] width 32 height 46
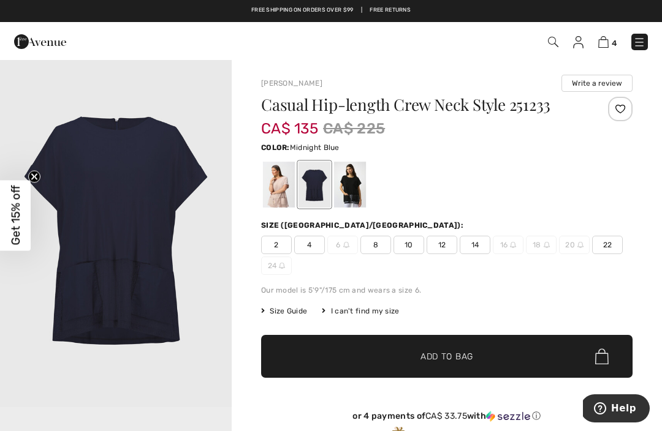
click at [369, 181] on div at bounding box center [446, 184] width 371 height 51
click at [355, 186] on div at bounding box center [350, 185] width 32 height 46
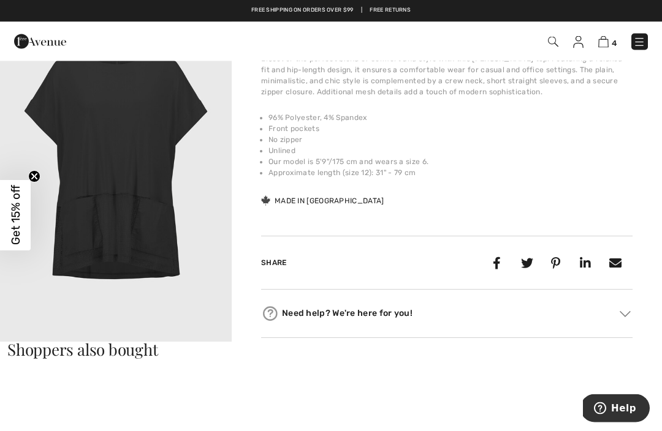
scroll to position [441, 0]
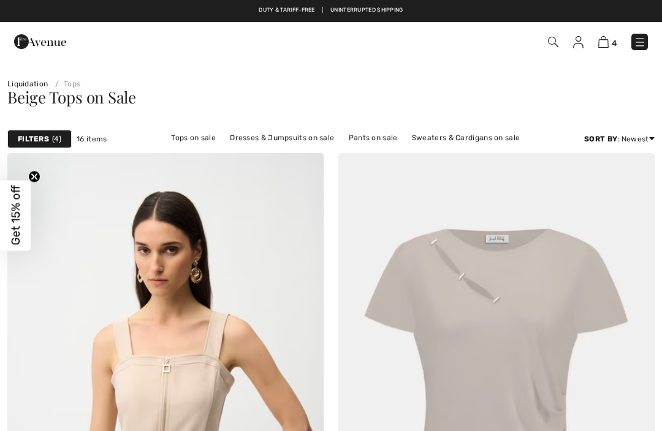
checkbox input "true"
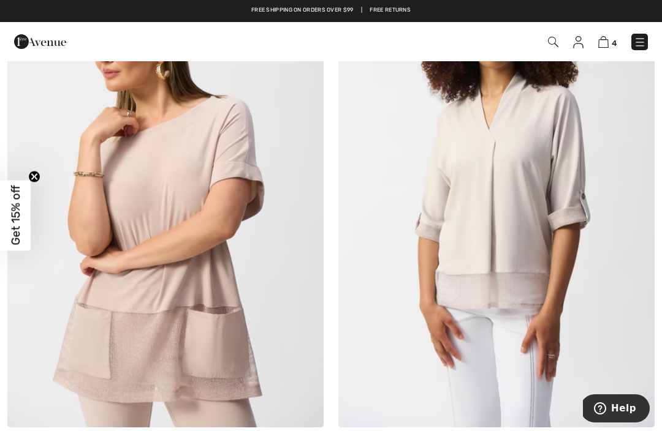
click at [510, 218] on img at bounding box center [496, 190] width 316 height 474
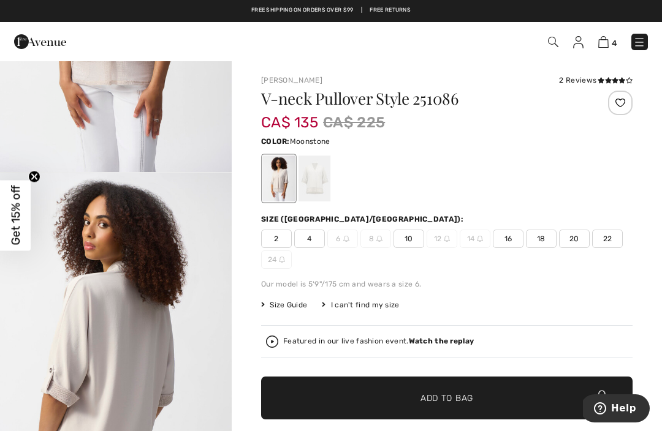
click at [611, 237] on span "22" at bounding box center [607, 239] width 31 height 18
click at [483, 393] on span "✔ Added to Bag Add to Bag" at bounding box center [446, 398] width 371 height 43
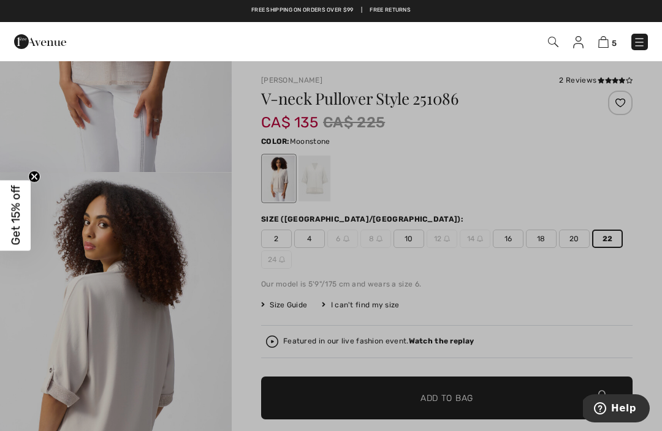
click at [605, 40] on img at bounding box center [603, 42] width 10 height 12
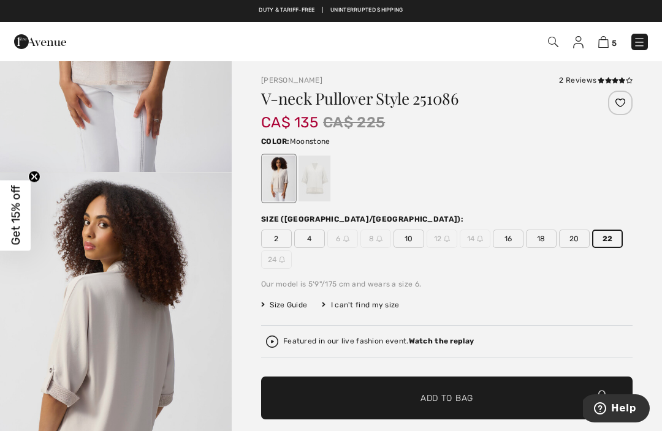
click at [606, 40] on img at bounding box center [603, 42] width 10 height 12
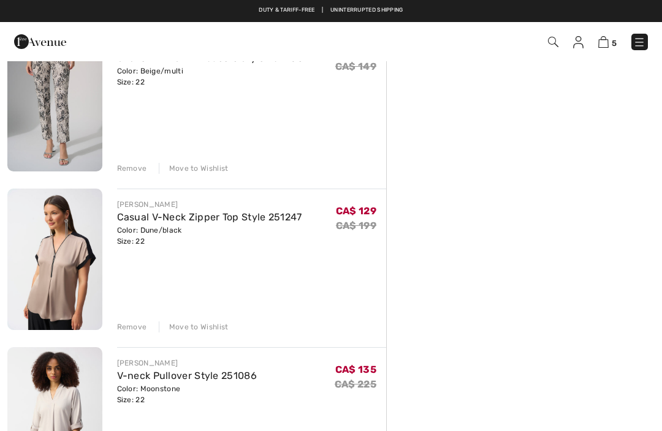
scroll to position [447, 0]
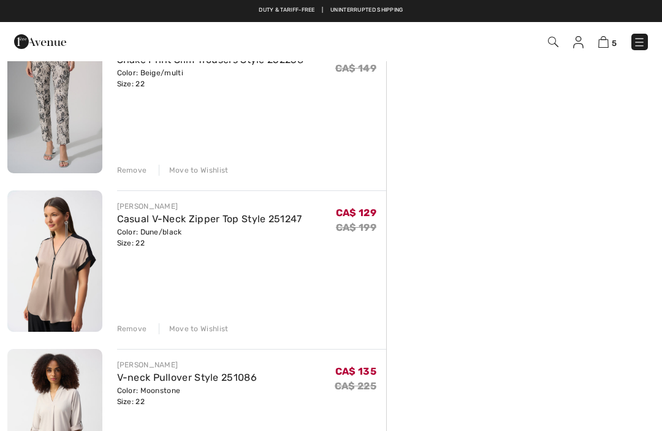
click at [133, 325] on div "Remove" at bounding box center [132, 329] width 30 height 11
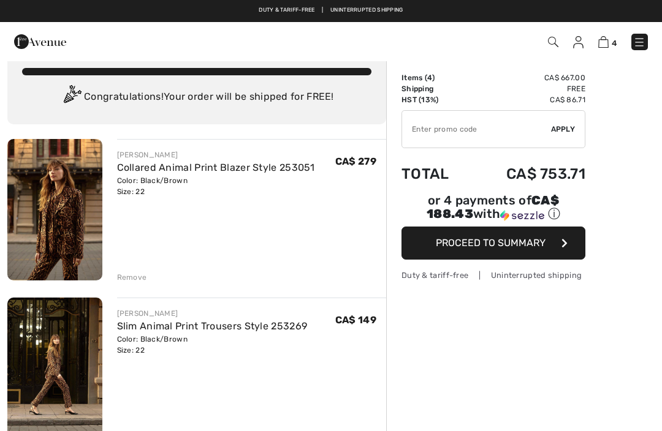
scroll to position [12, 0]
